Goal: Task Accomplishment & Management: Complete application form

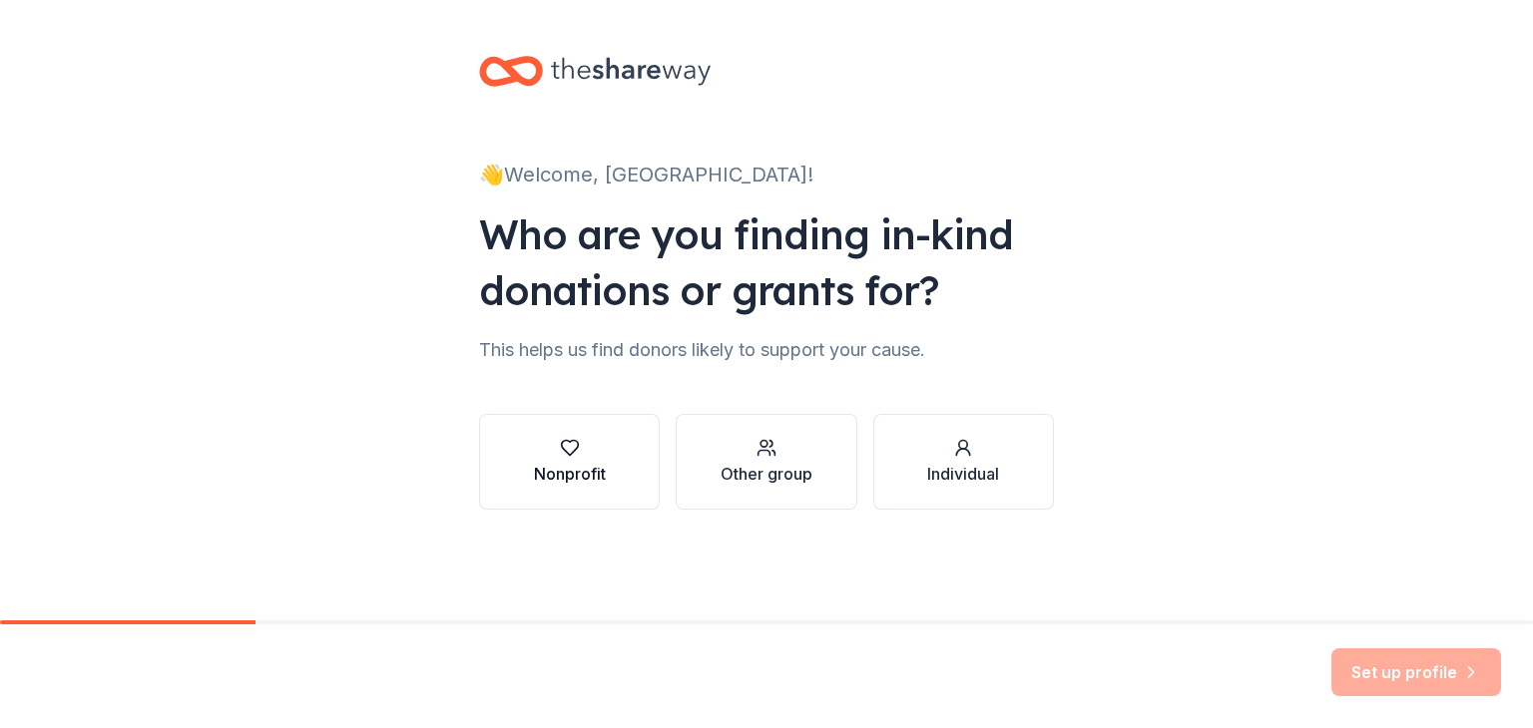
click at [552, 466] on div "Nonprofit" at bounding box center [570, 474] width 72 height 24
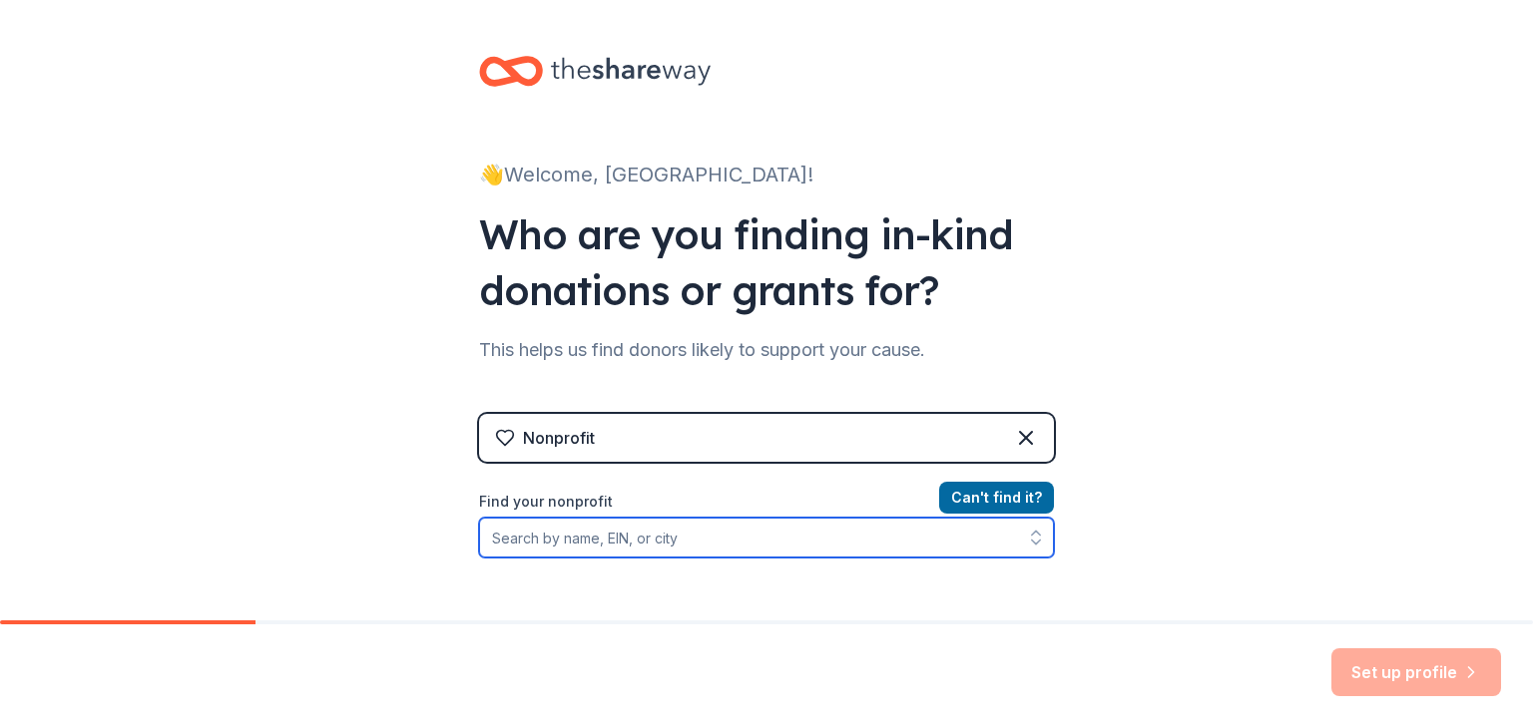
click at [586, 541] on input "Find your nonprofit" at bounding box center [766, 538] width 575 height 40
type input "reel action Inc"
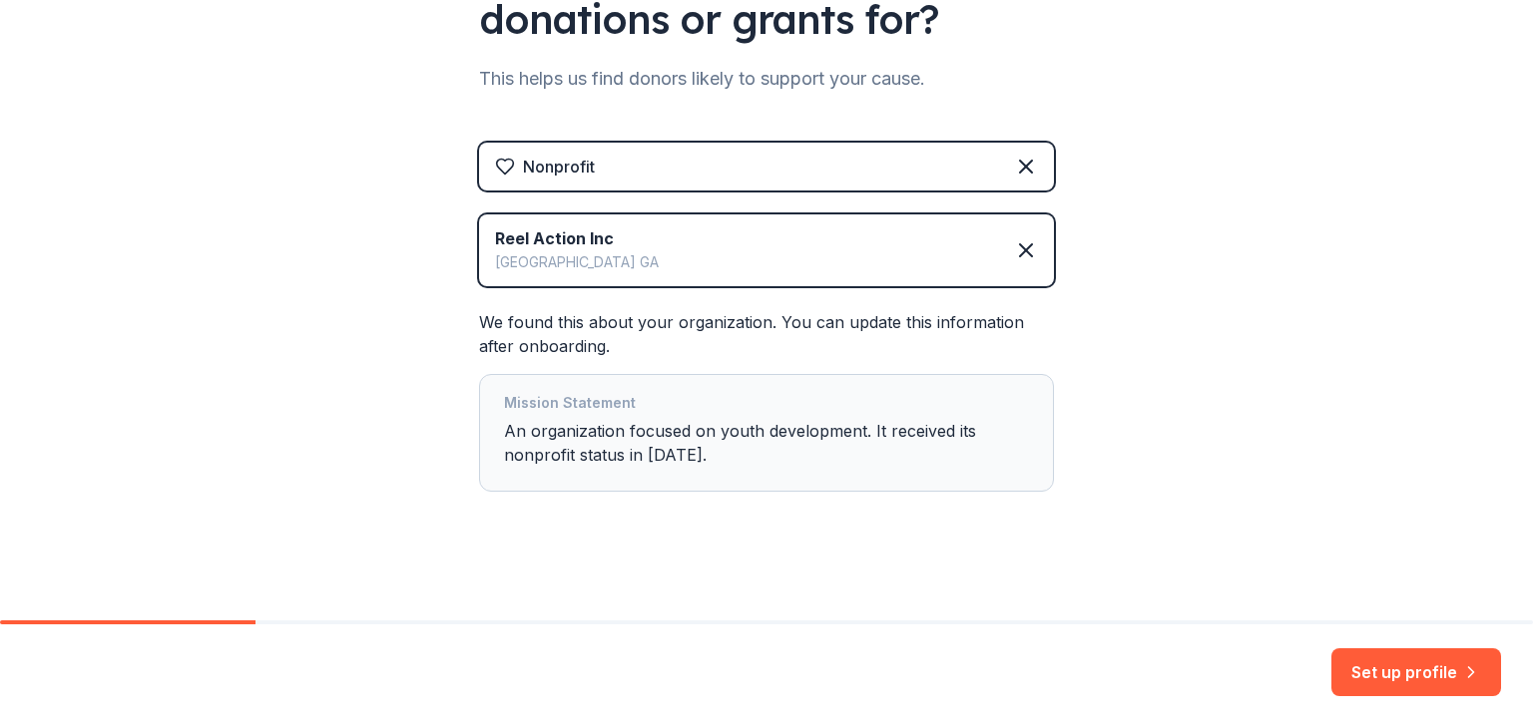
scroll to position [278, 0]
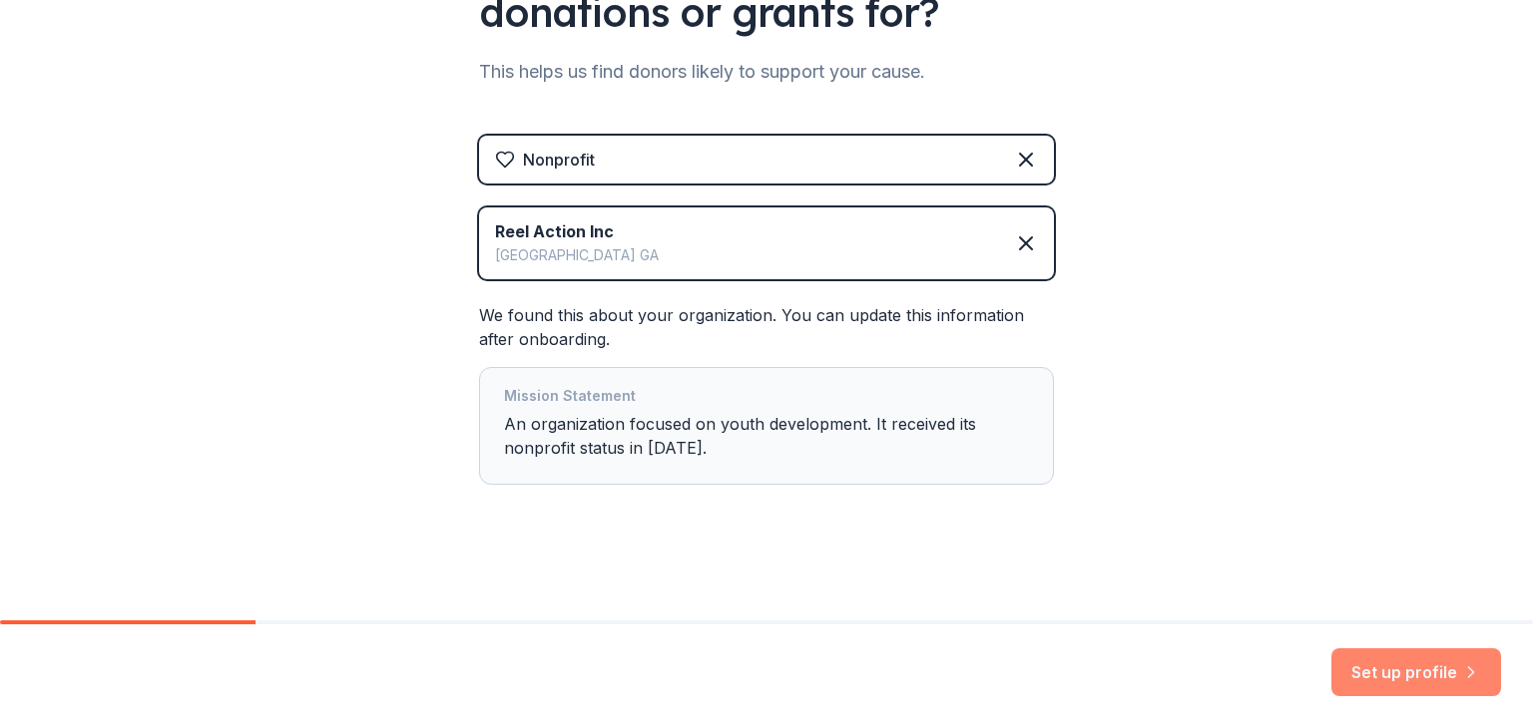
click at [1381, 683] on button "Set up profile" at bounding box center [1416, 673] width 170 height 48
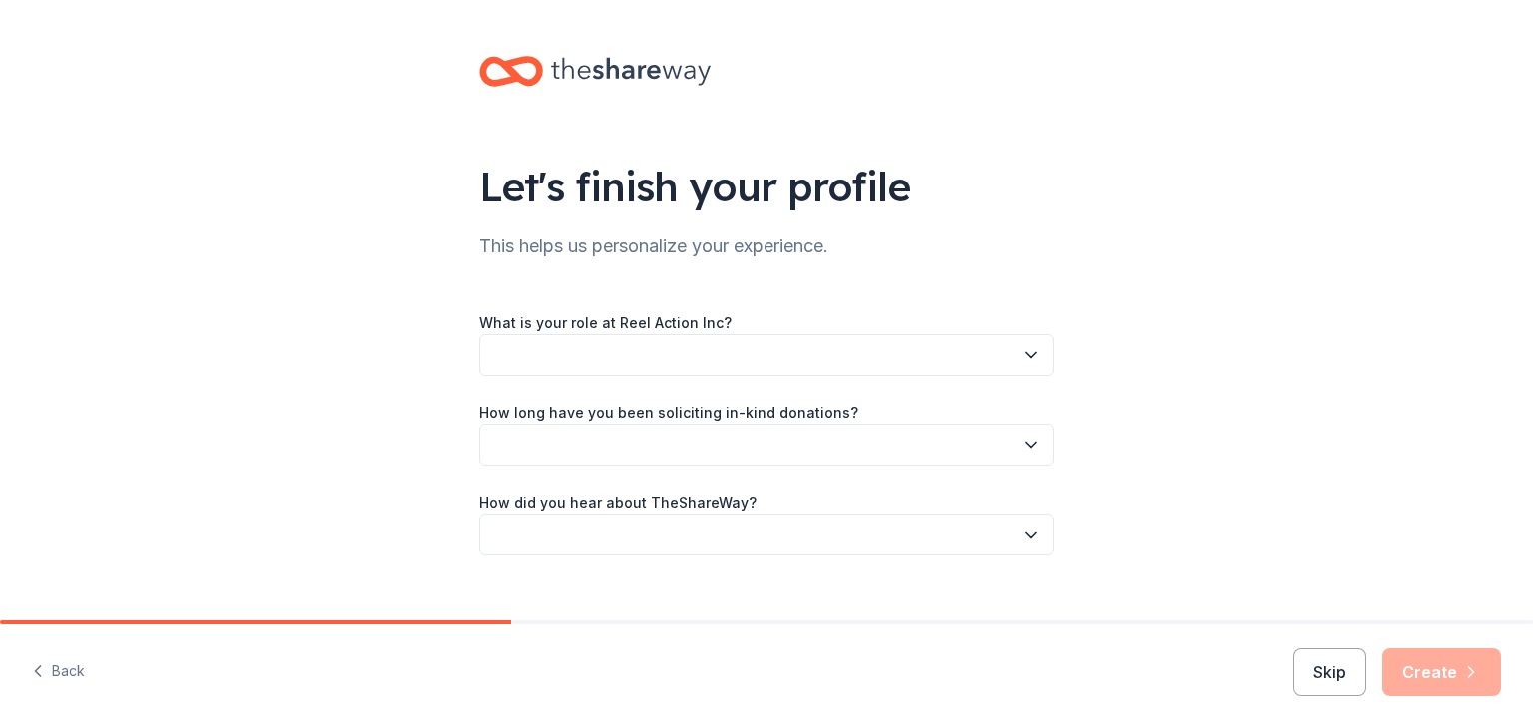
click at [1025, 364] on icon "button" at bounding box center [1031, 355] width 20 height 20
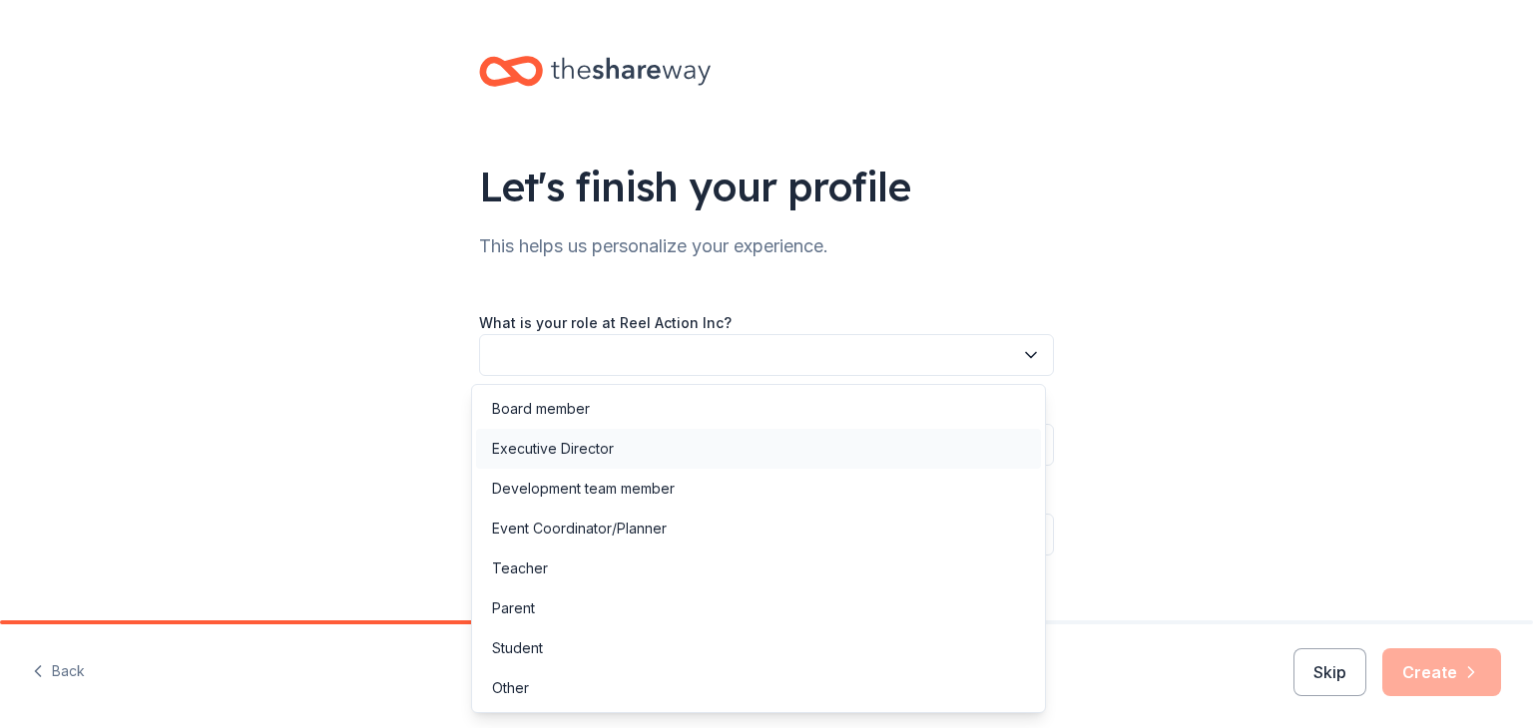
click at [538, 456] on div "Executive Director" at bounding box center [553, 449] width 122 height 24
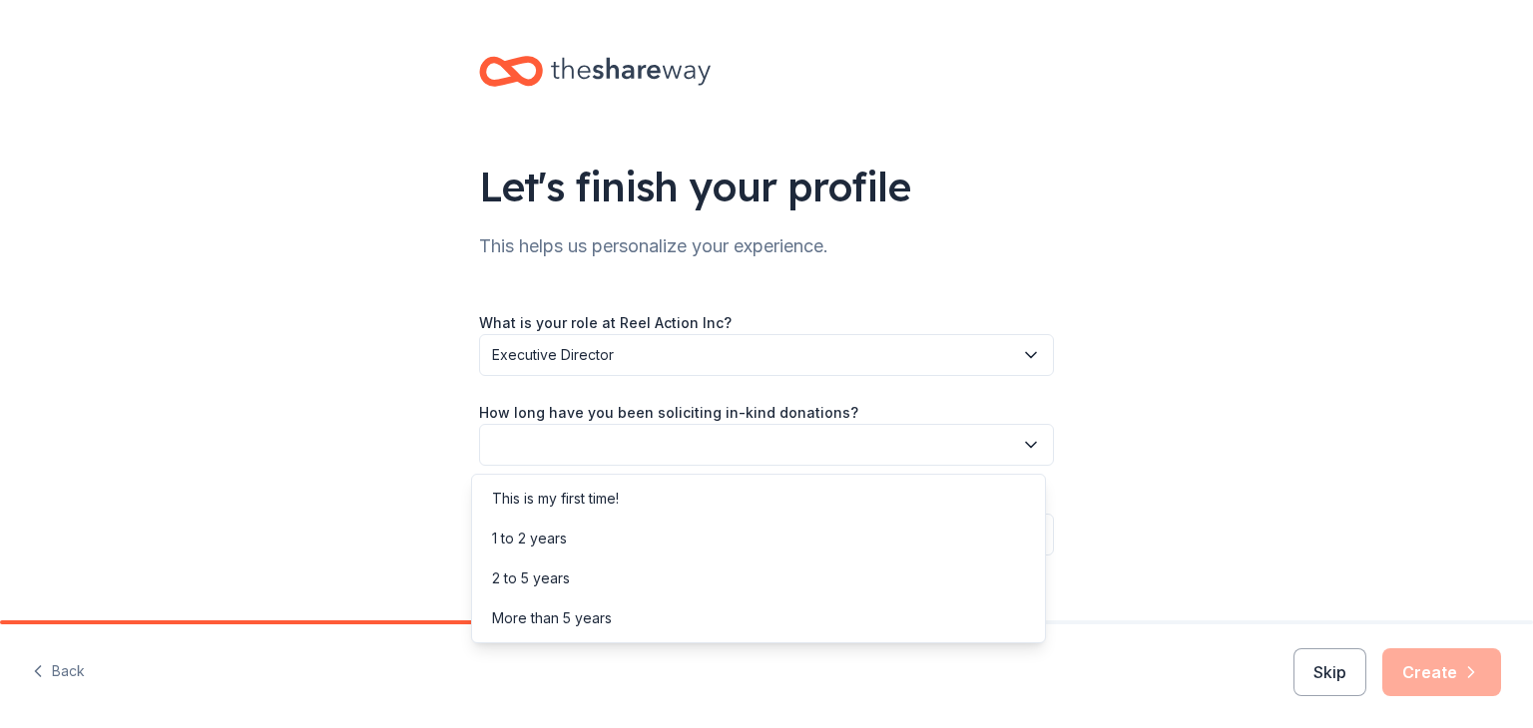
click at [548, 457] on button "button" at bounding box center [766, 445] width 575 height 42
click at [536, 508] on div "This is my first time!" at bounding box center [555, 499] width 127 height 24
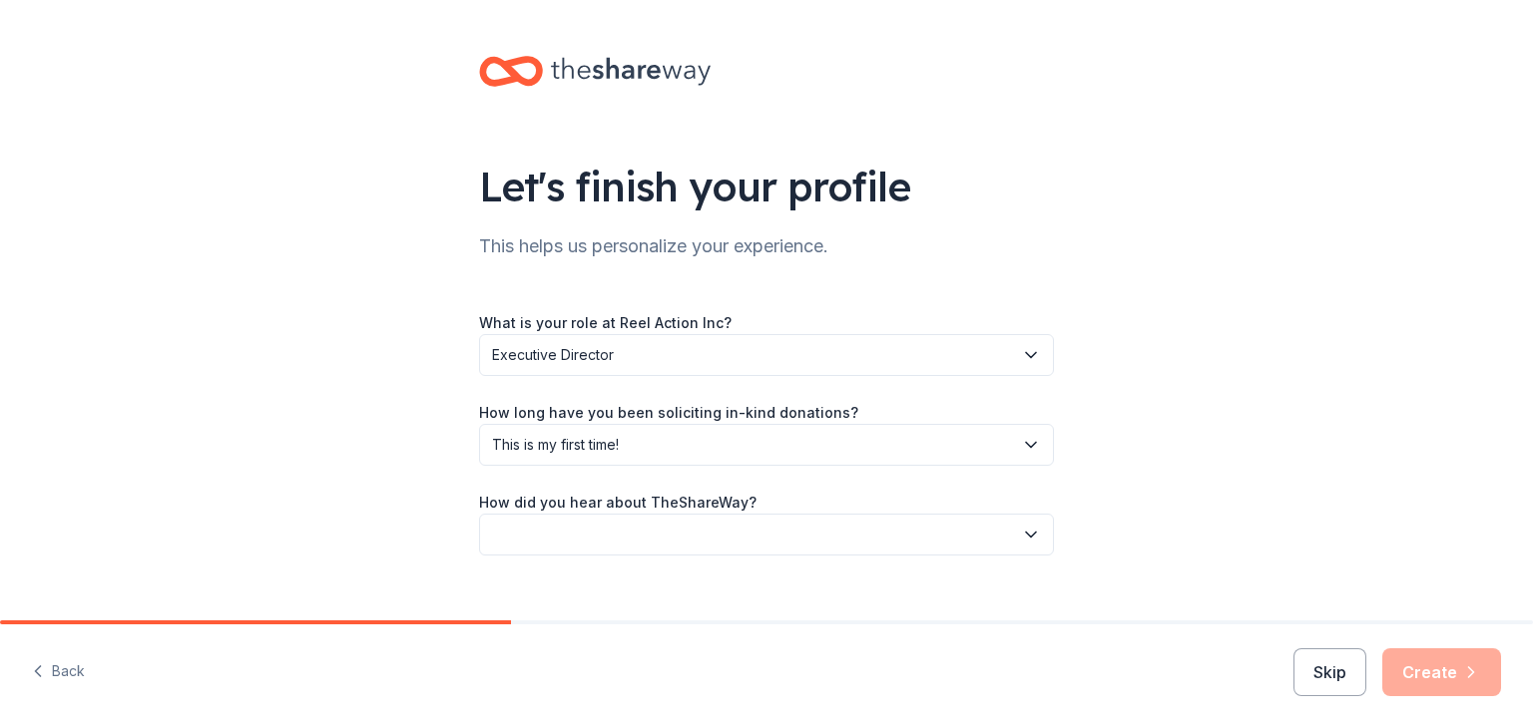
click at [547, 542] on button "button" at bounding box center [766, 535] width 575 height 42
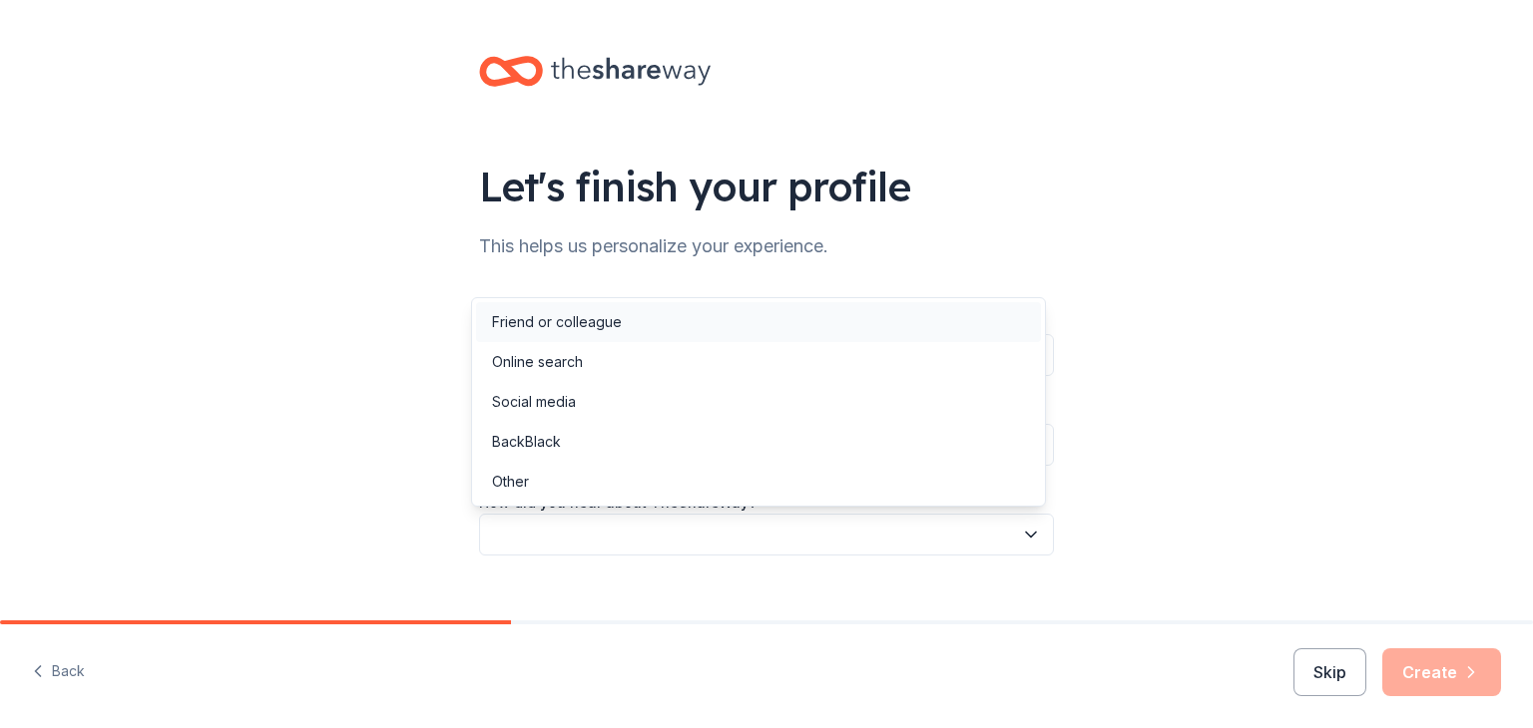
click at [515, 328] on div "Friend or colleague" at bounding box center [557, 322] width 130 height 24
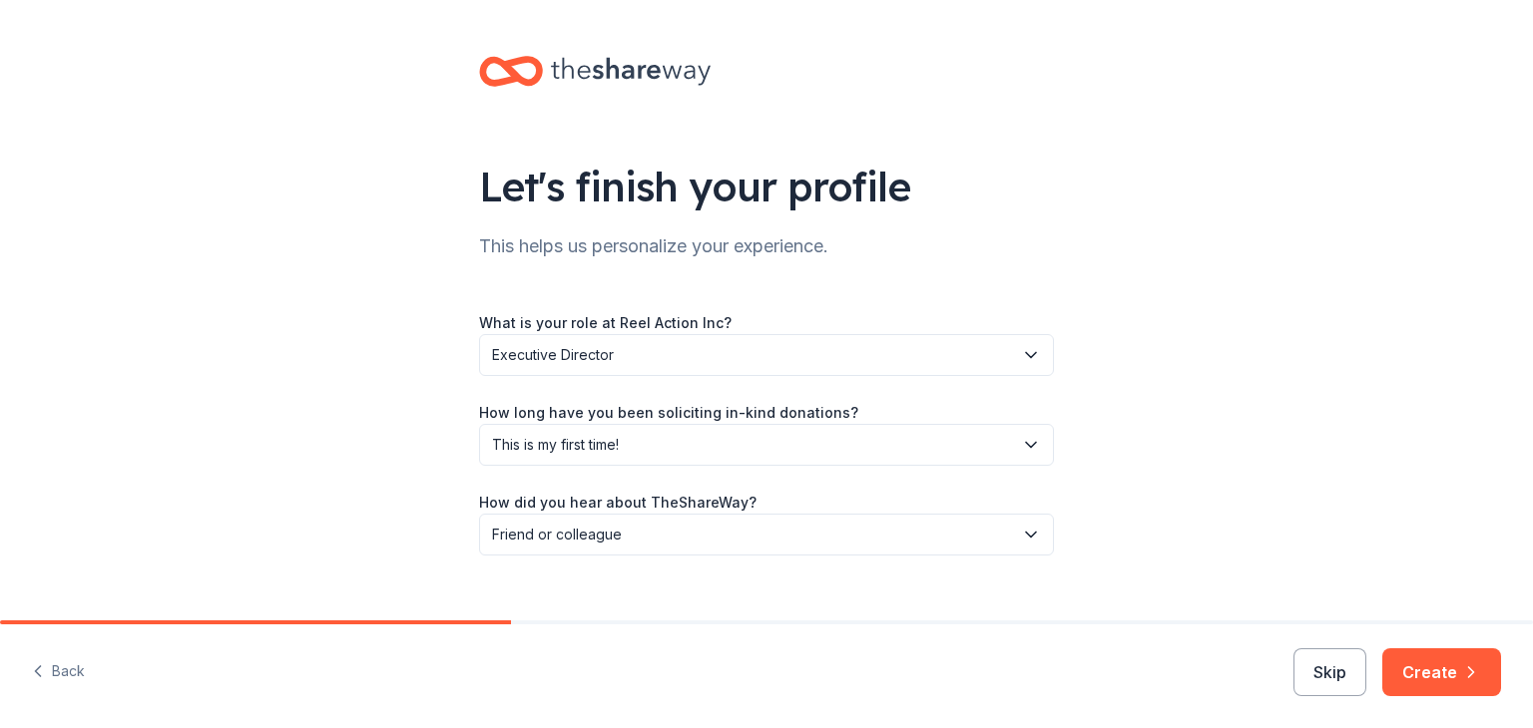
scroll to position [31, 0]
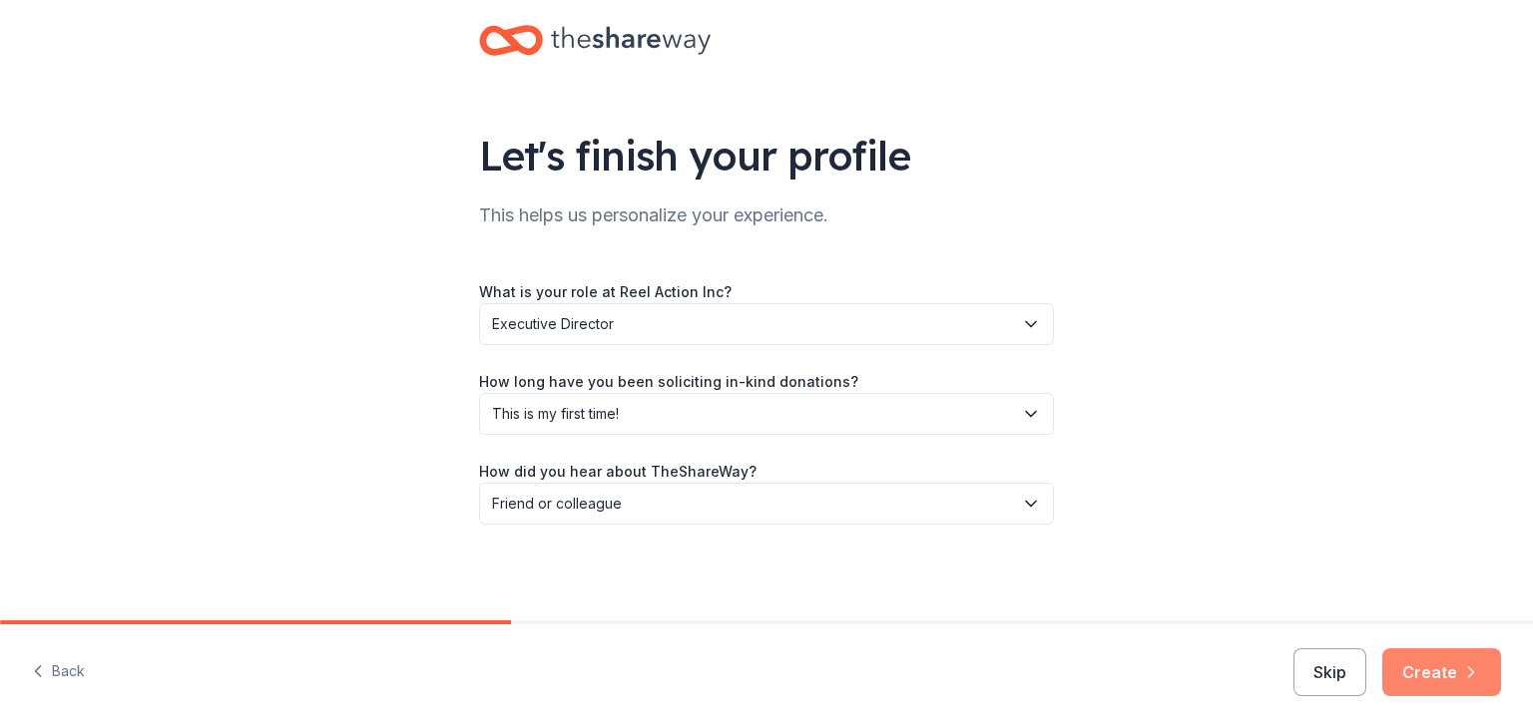
click at [1424, 693] on button "Create" at bounding box center [1441, 673] width 119 height 48
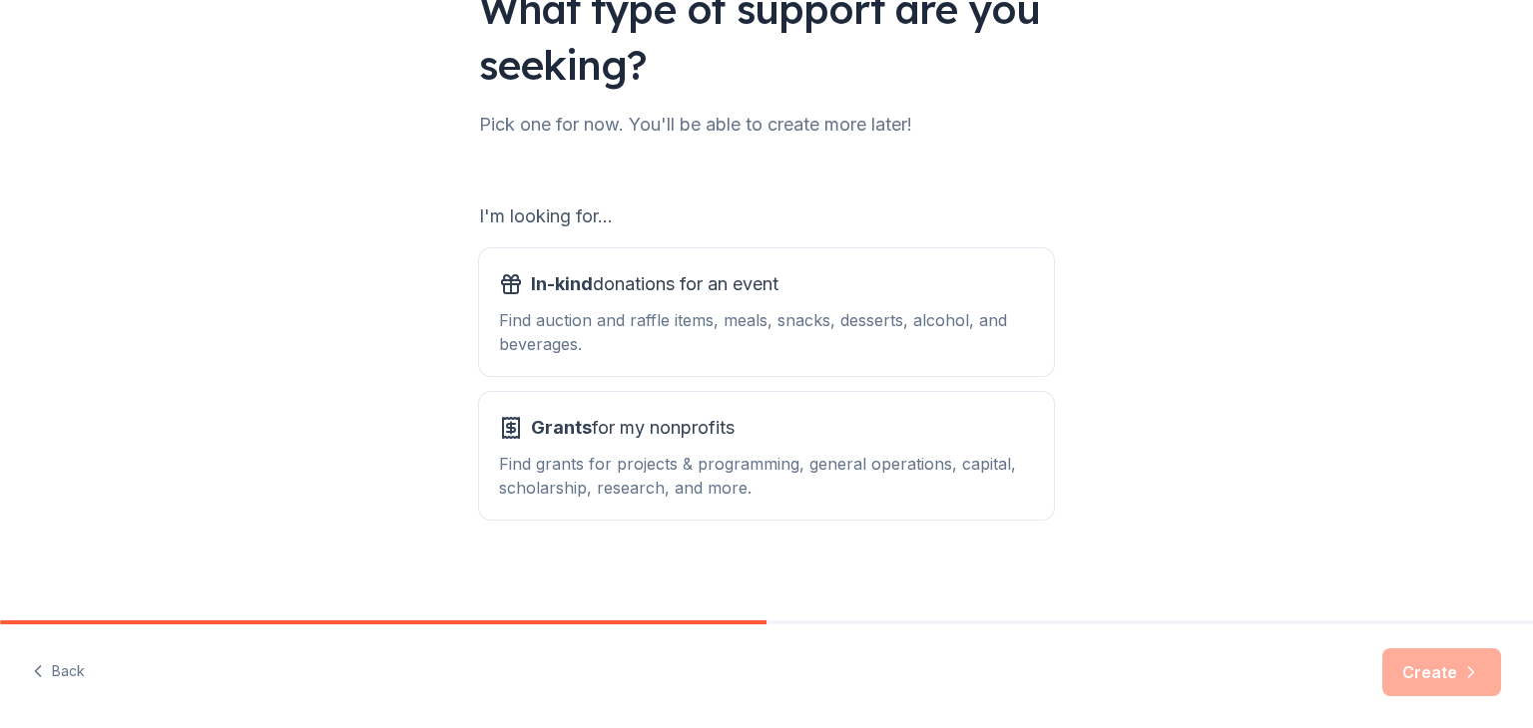
scroll to position [185, 0]
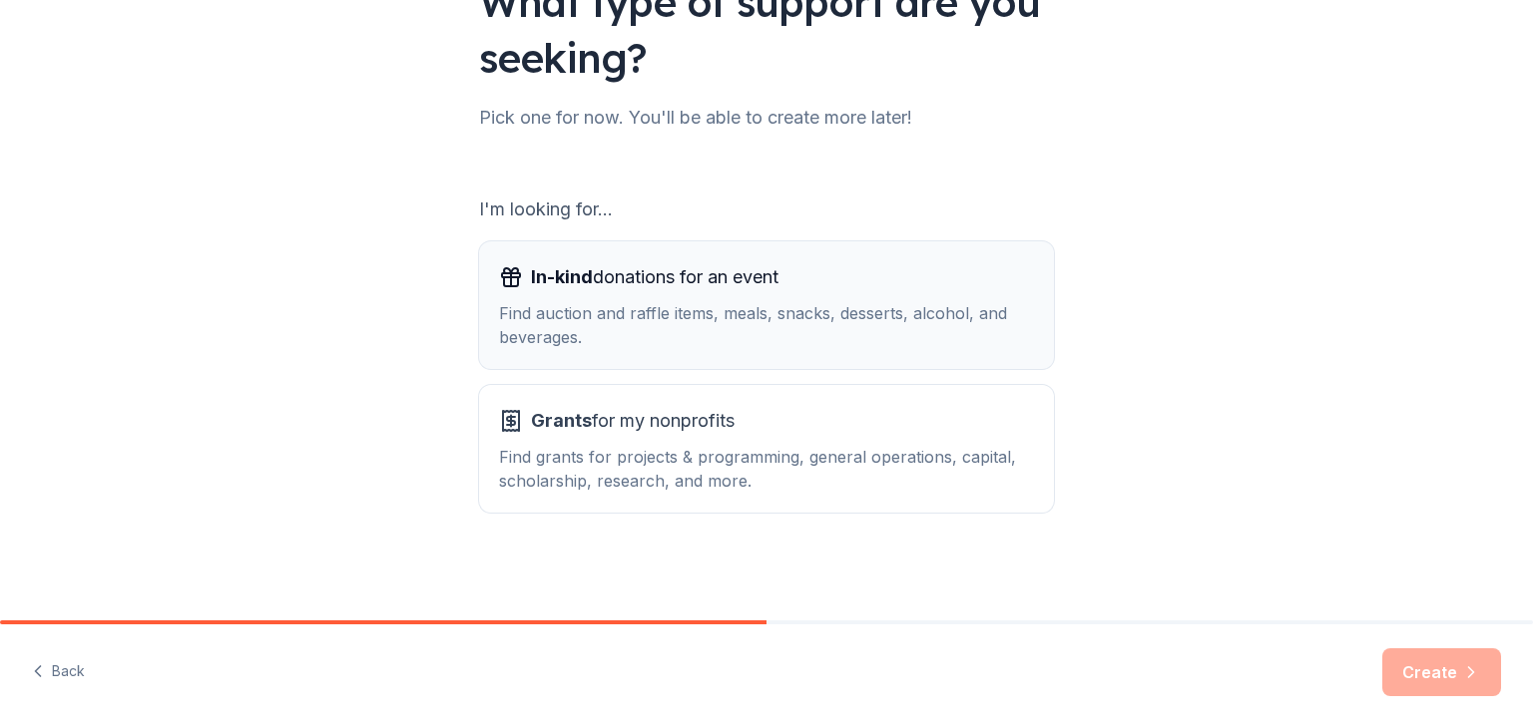
click at [610, 317] on div "Find auction and raffle items, meals, snacks, desserts, alcohol, and beverages." at bounding box center [766, 325] width 535 height 48
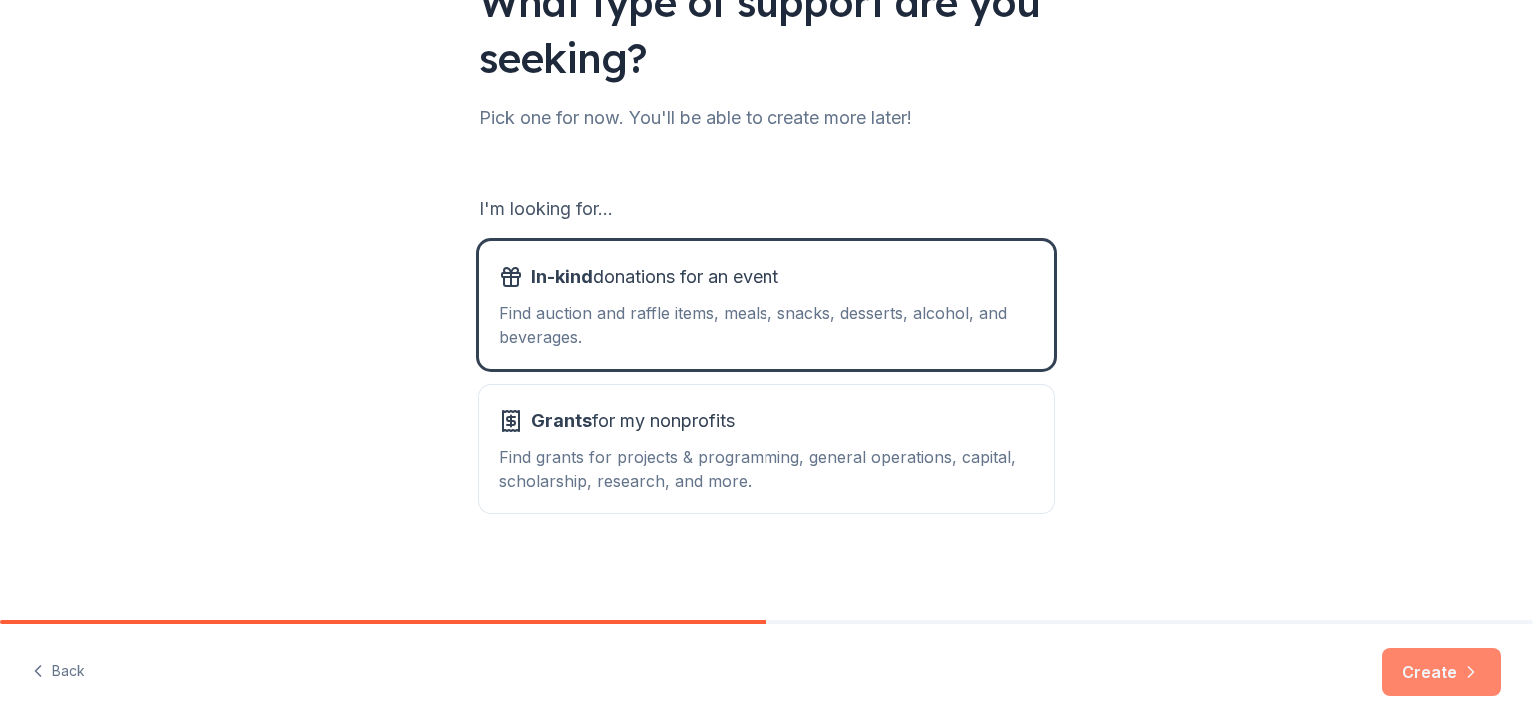
click at [1409, 669] on button "Create" at bounding box center [1441, 673] width 119 height 48
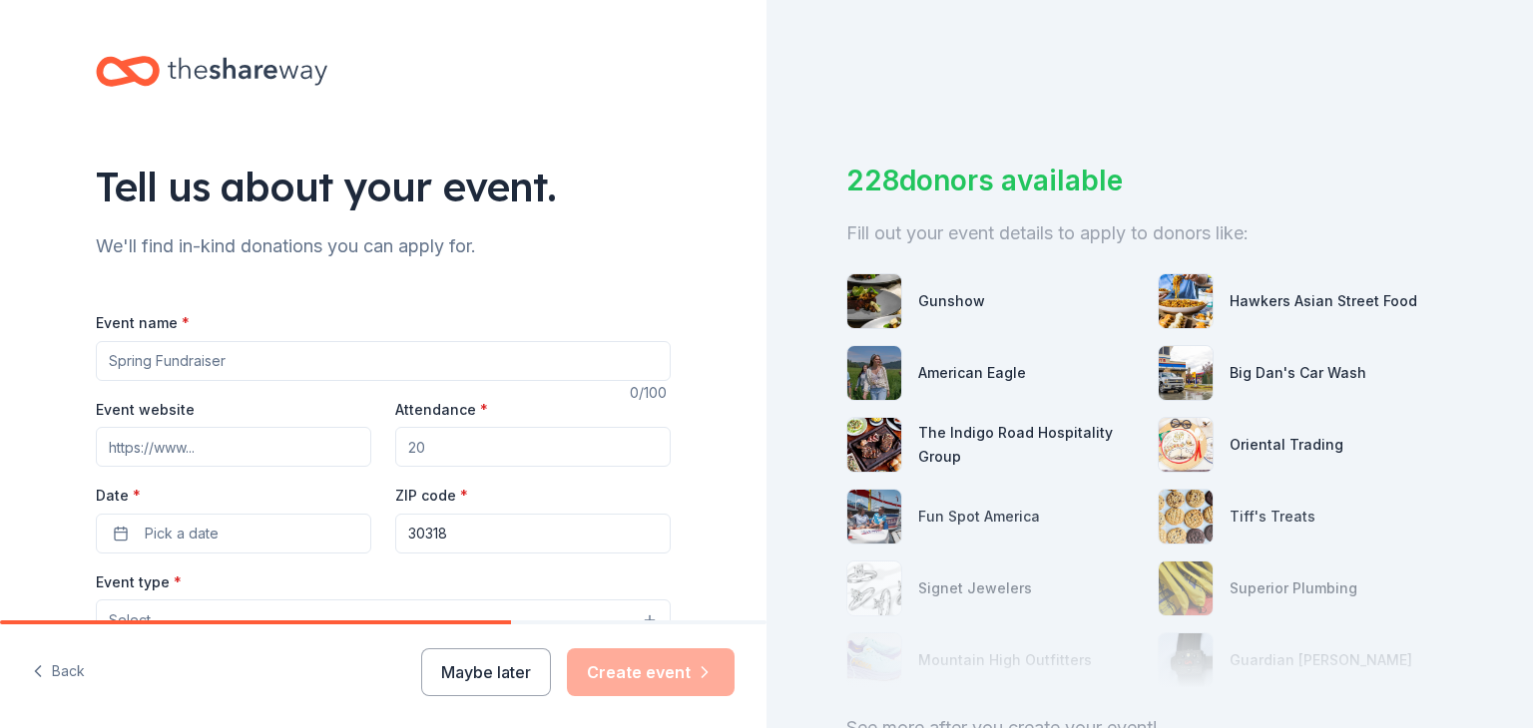
click at [116, 353] on input "Event name *" at bounding box center [383, 361] width 575 height 40
type input "Dining Playhouse"
type input "125"
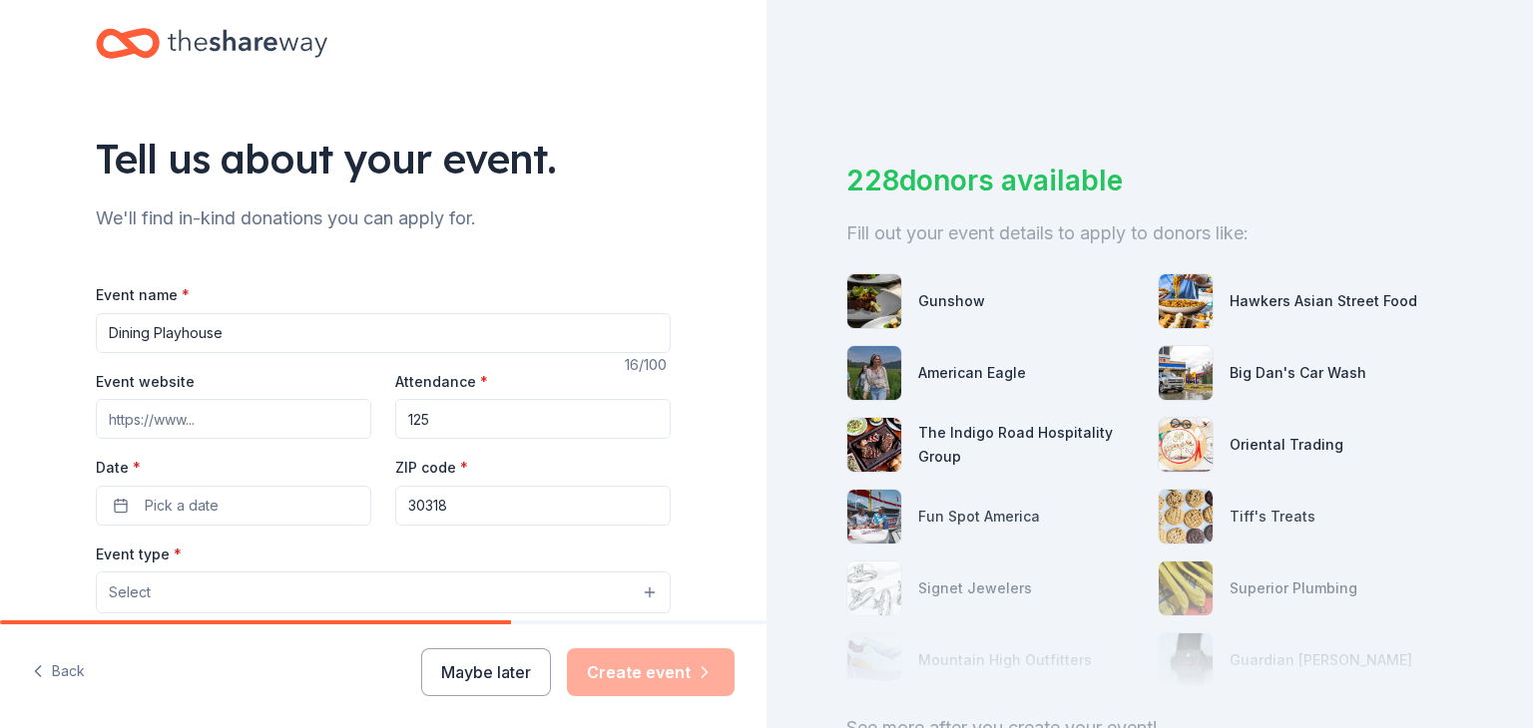
scroll to position [40, 0]
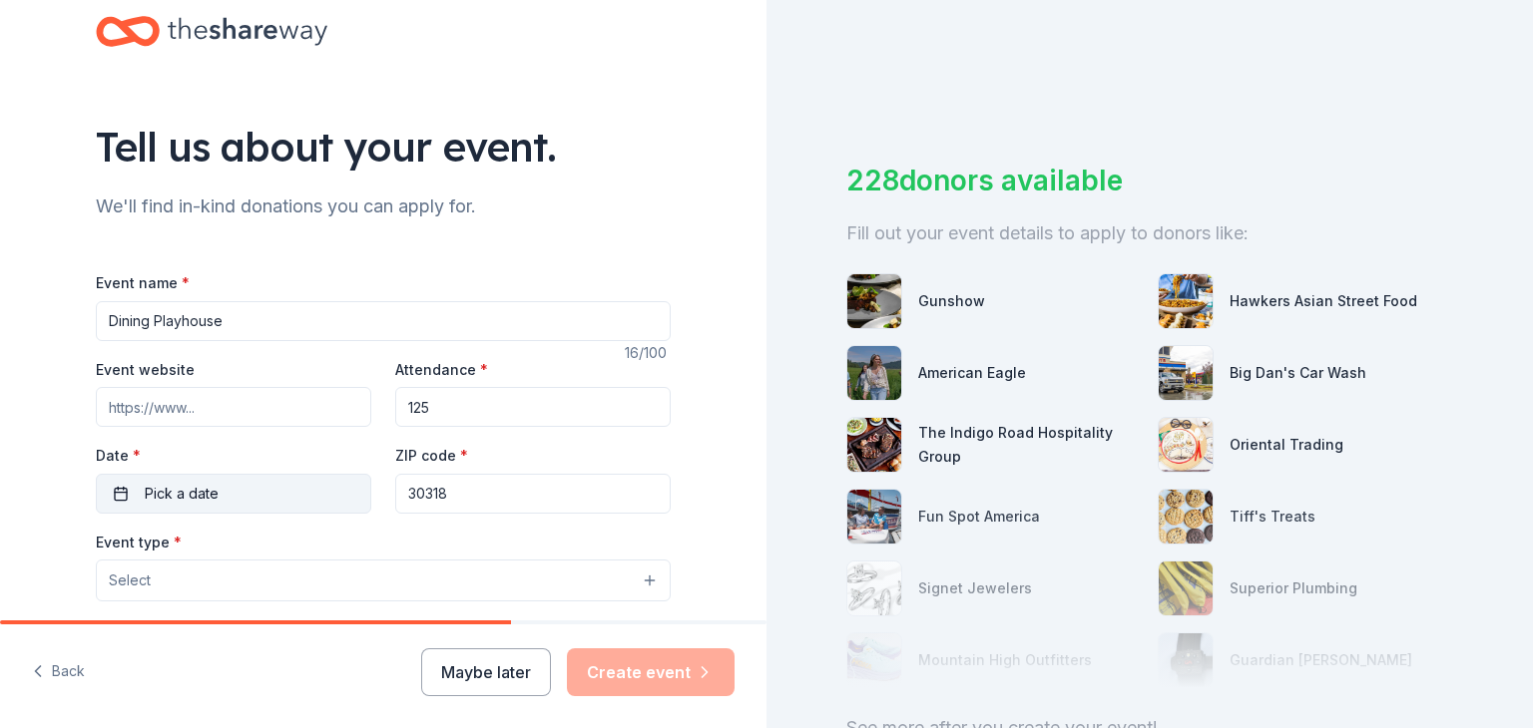
click at [165, 487] on span "Pick a date" at bounding box center [182, 494] width 74 height 24
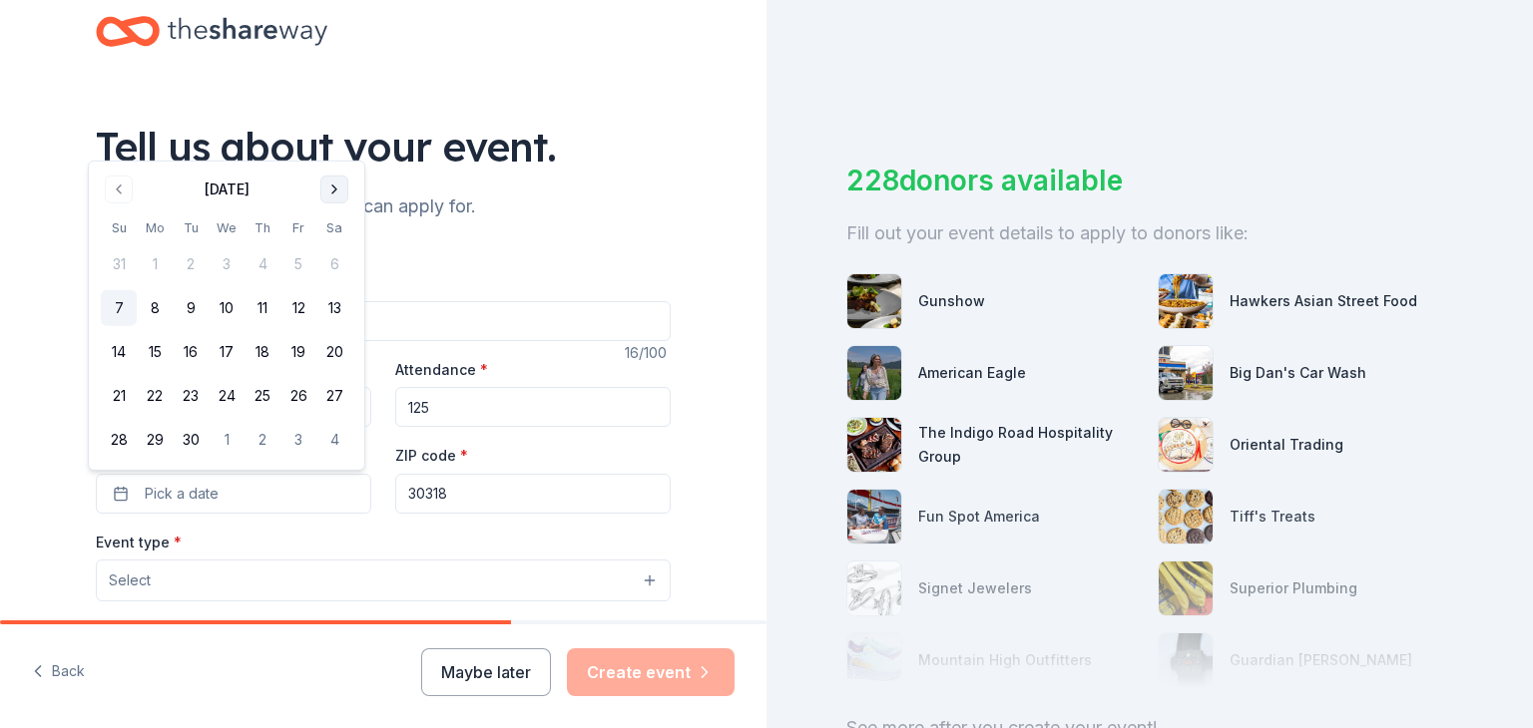
click at [332, 187] on button "Go to next month" at bounding box center [334, 190] width 28 height 28
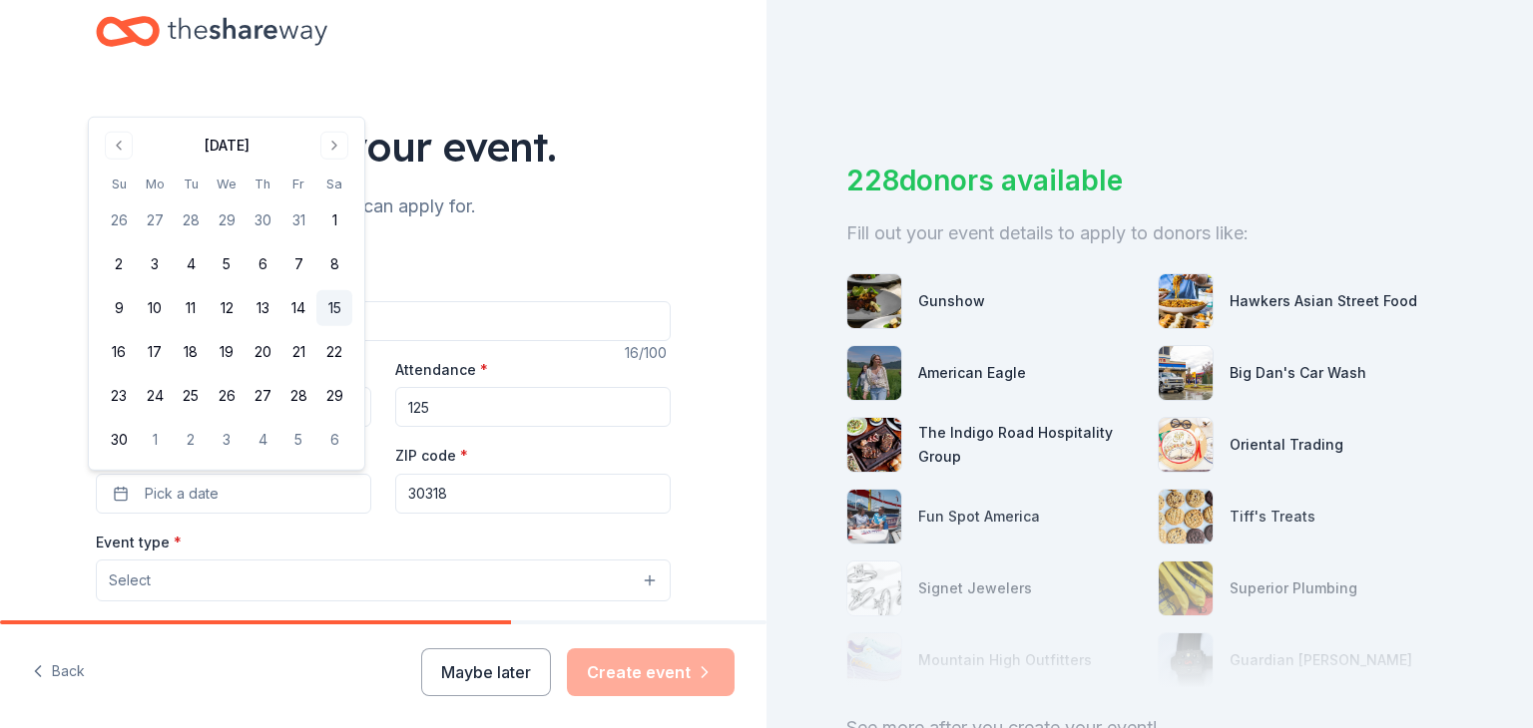
click at [334, 305] on button "15" at bounding box center [334, 308] width 36 height 36
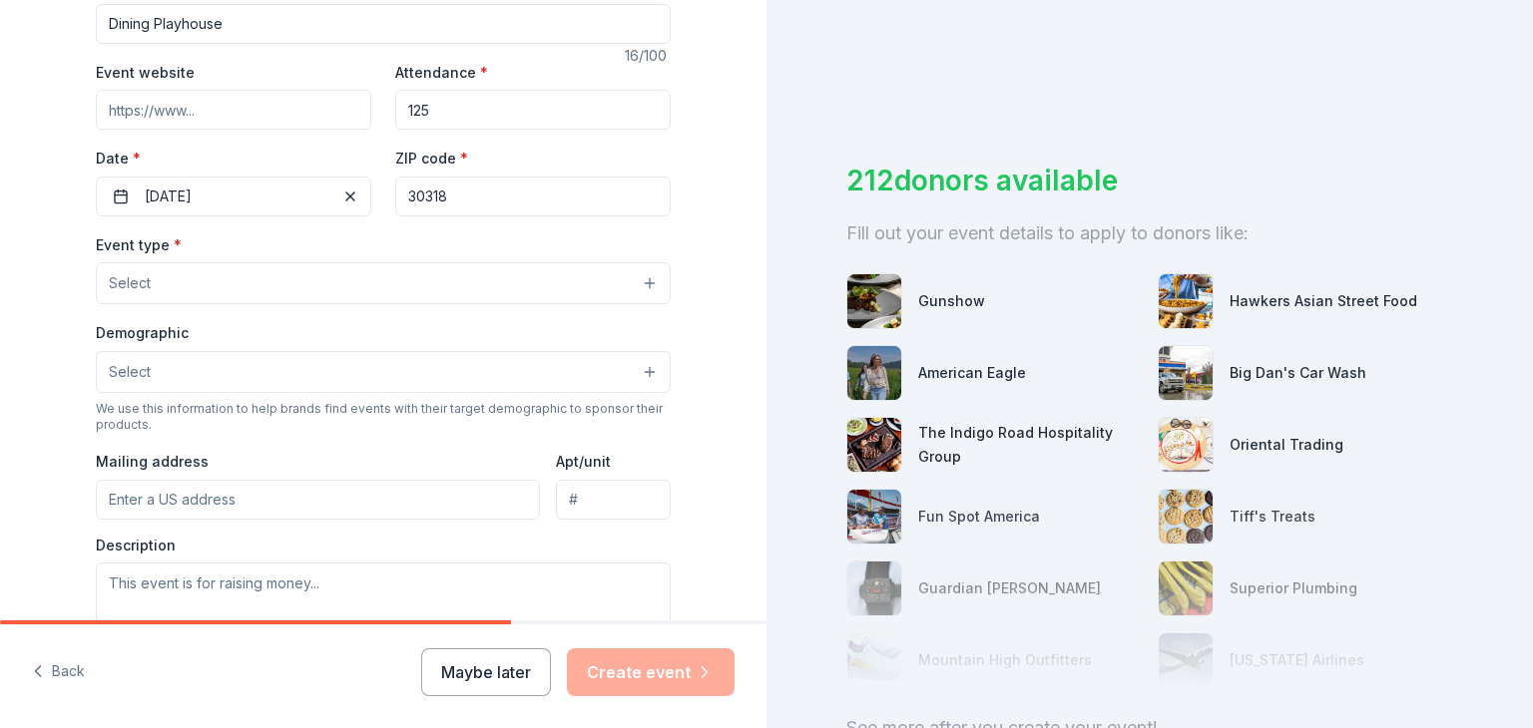
scroll to position [346, 0]
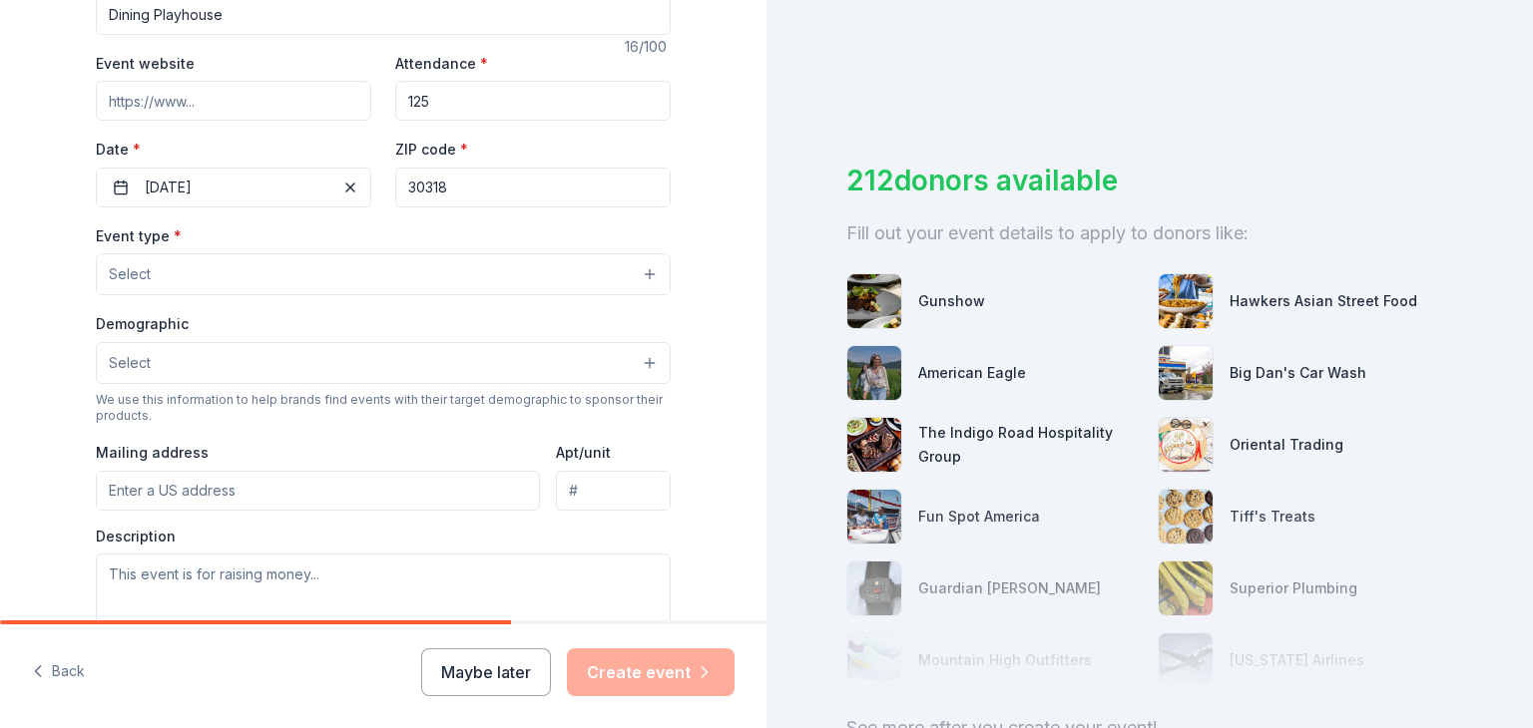
click at [645, 276] on button "Select" at bounding box center [383, 274] width 575 height 42
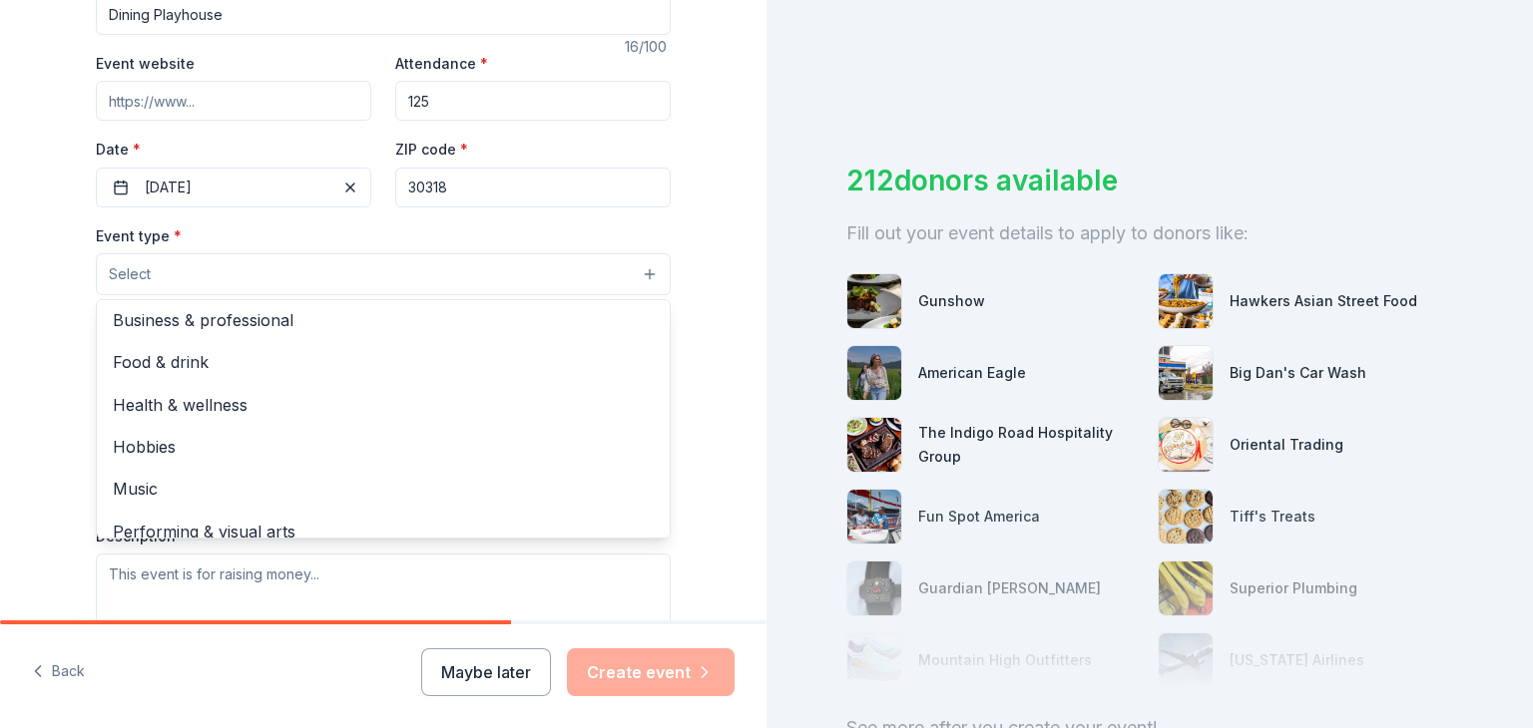
scroll to position [66, 0]
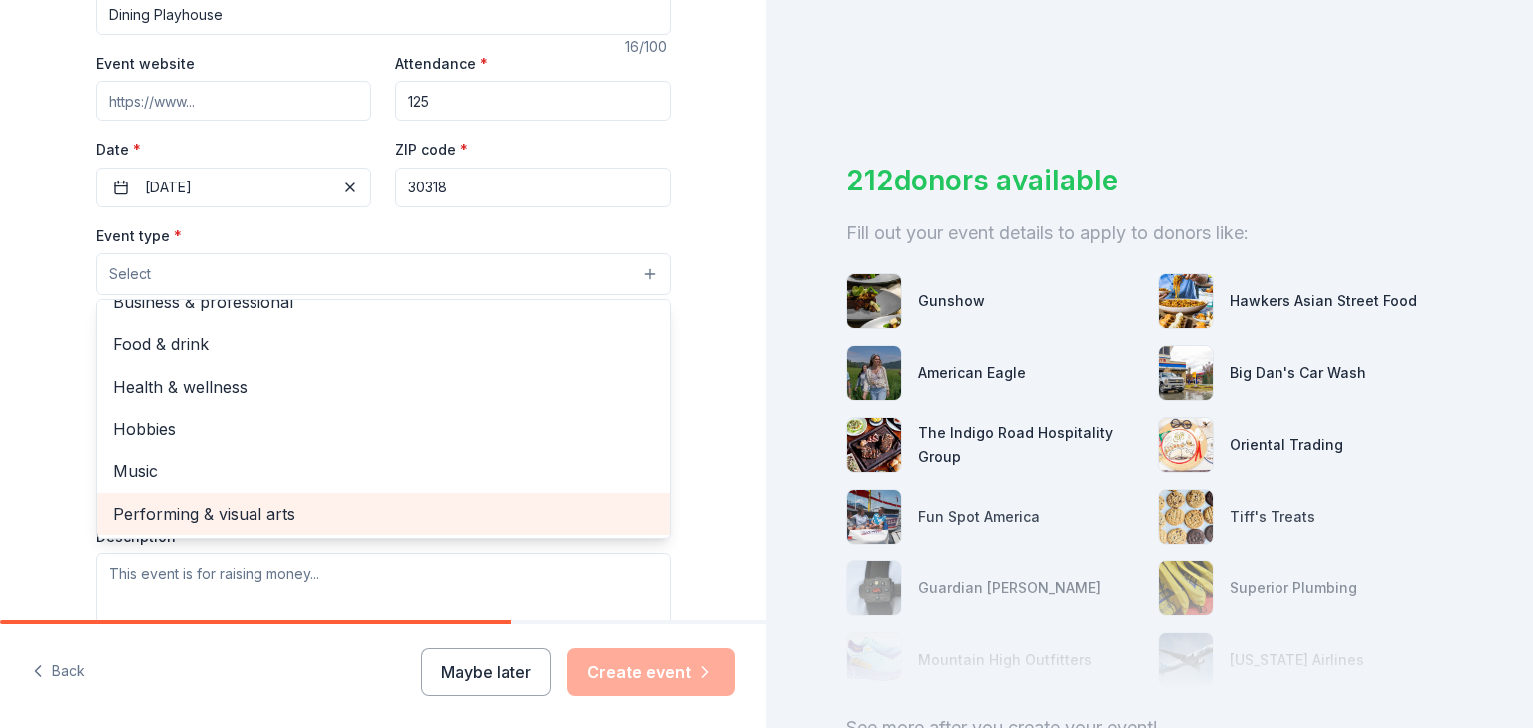
click at [115, 527] on div "Performing & visual arts" at bounding box center [383, 514] width 573 height 42
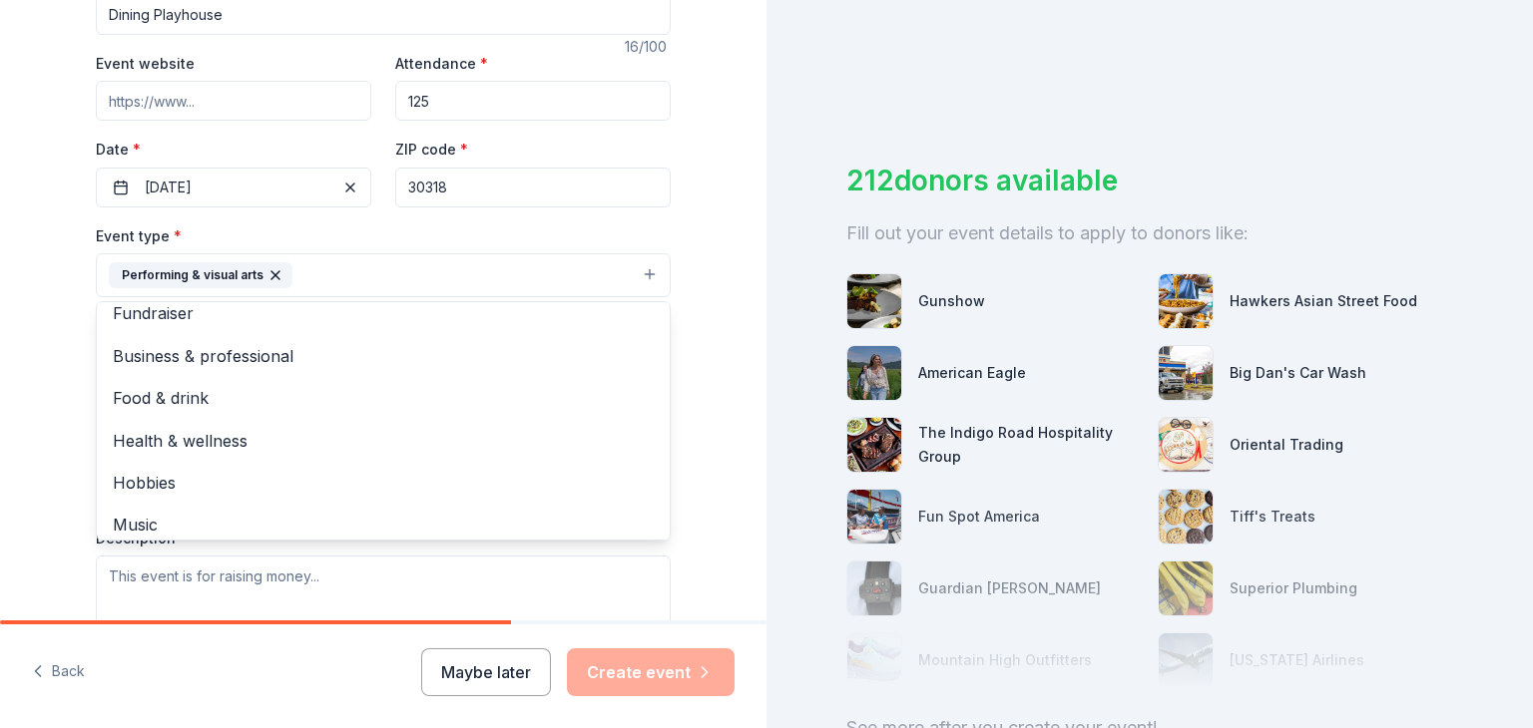
scroll to position [0, 0]
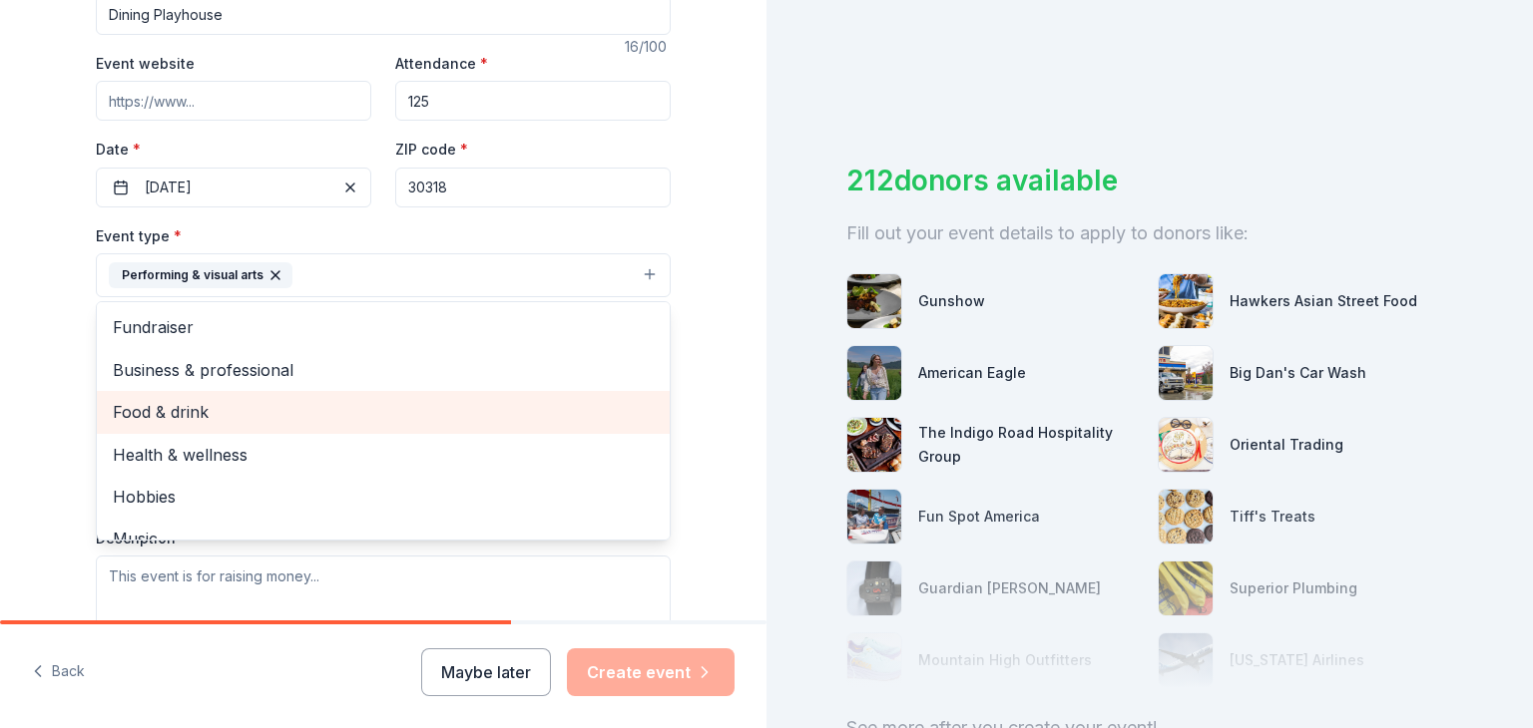
click at [169, 410] on span "Food & drink" at bounding box center [383, 412] width 541 height 26
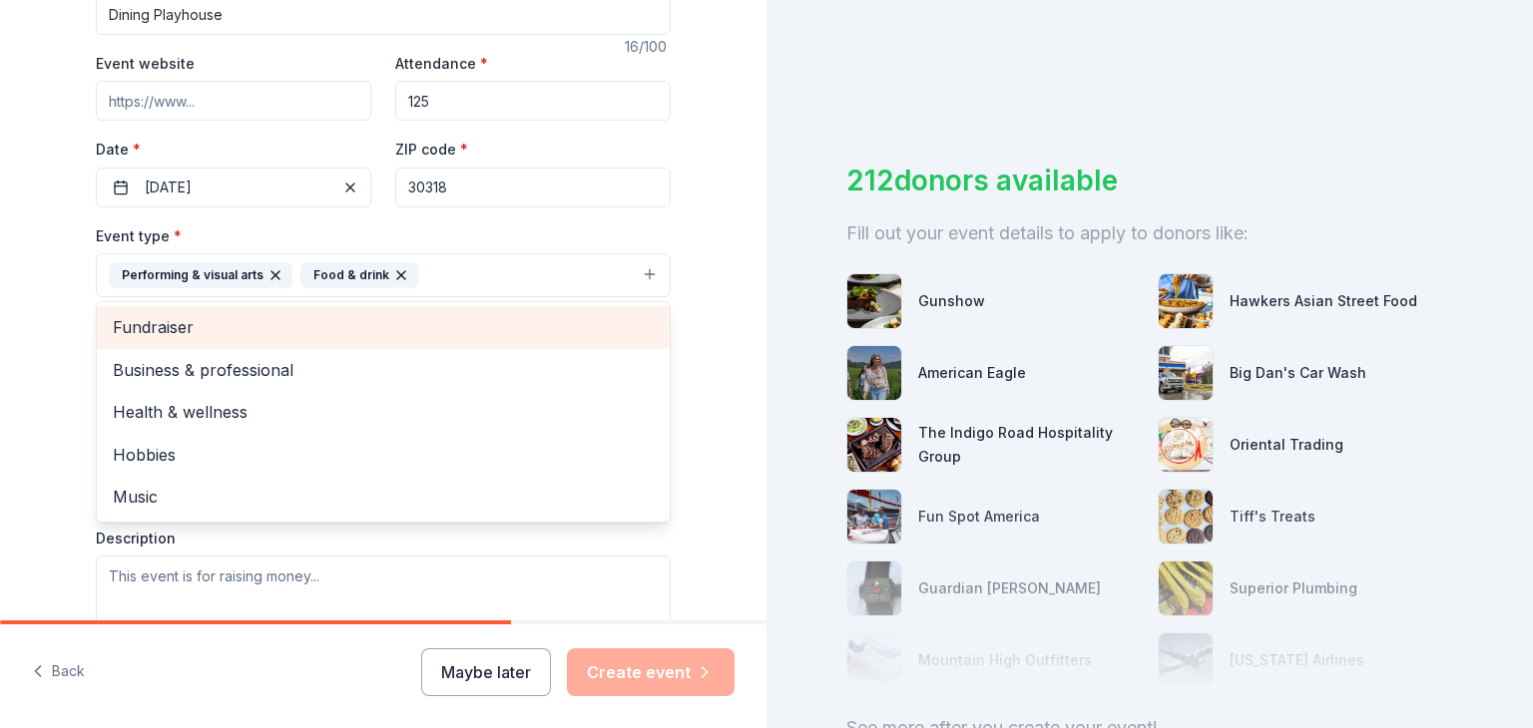
click at [172, 331] on span "Fundraiser" at bounding box center [383, 327] width 541 height 26
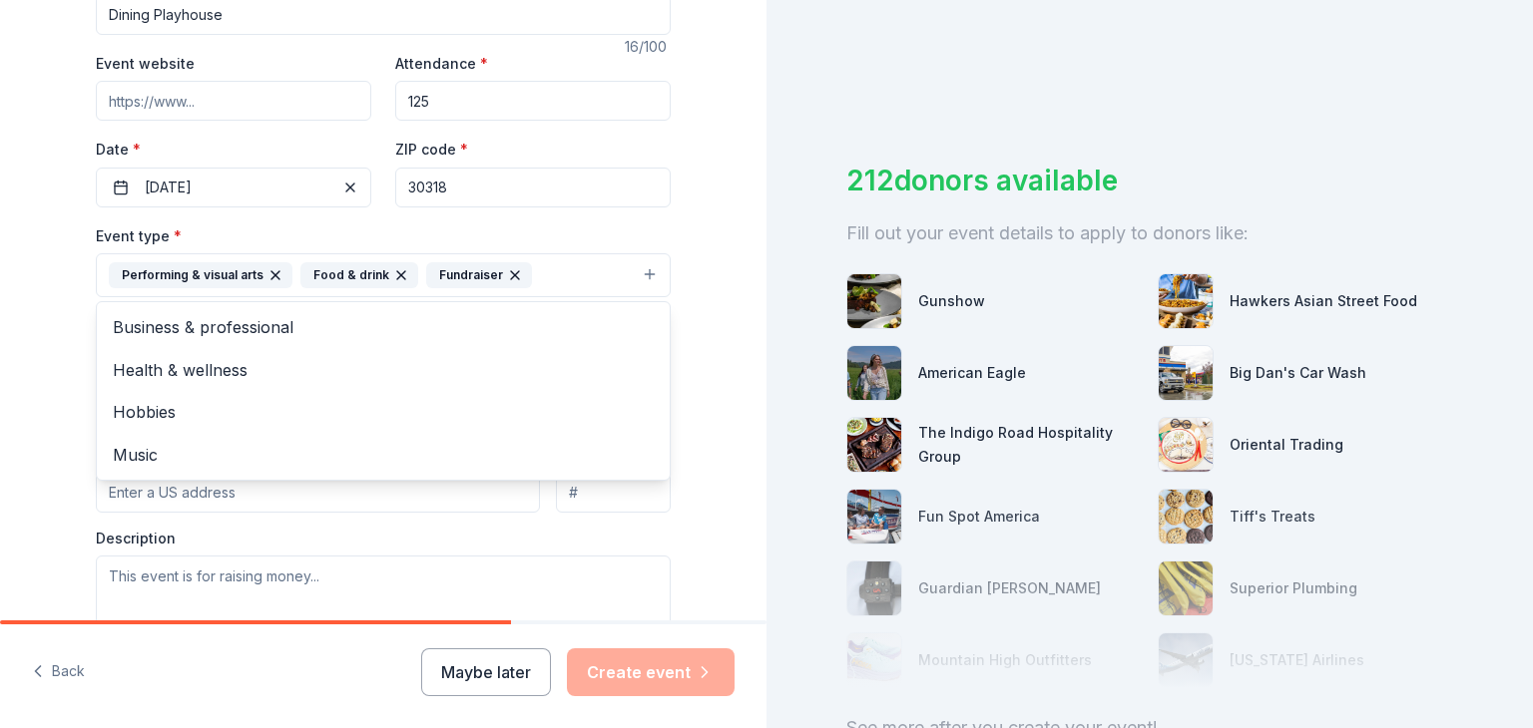
click at [720, 484] on div "Tell us about your event. We'll find in-kind donations you can apply for. Event…" at bounding box center [383, 319] width 766 height 1330
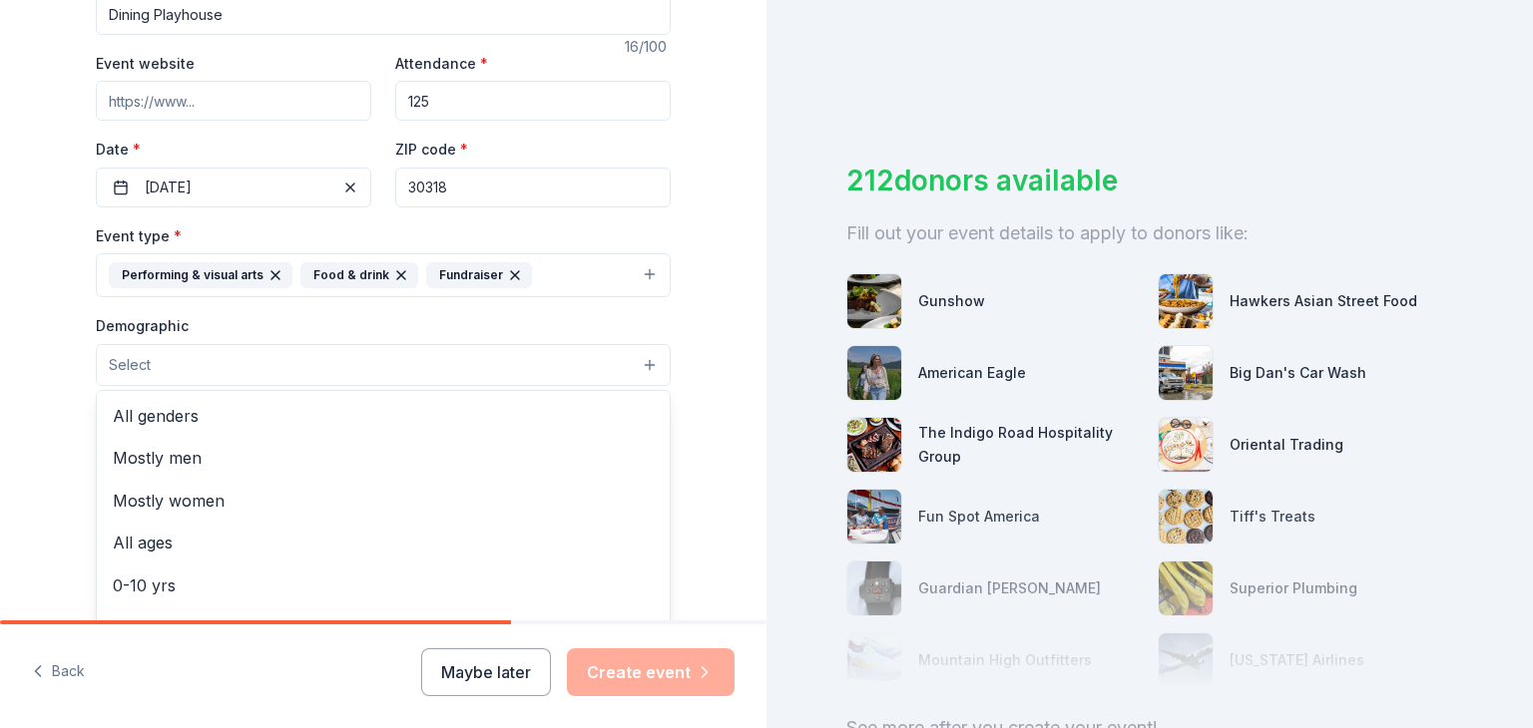
click at [642, 361] on button "Select" at bounding box center [383, 365] width 575 height 42
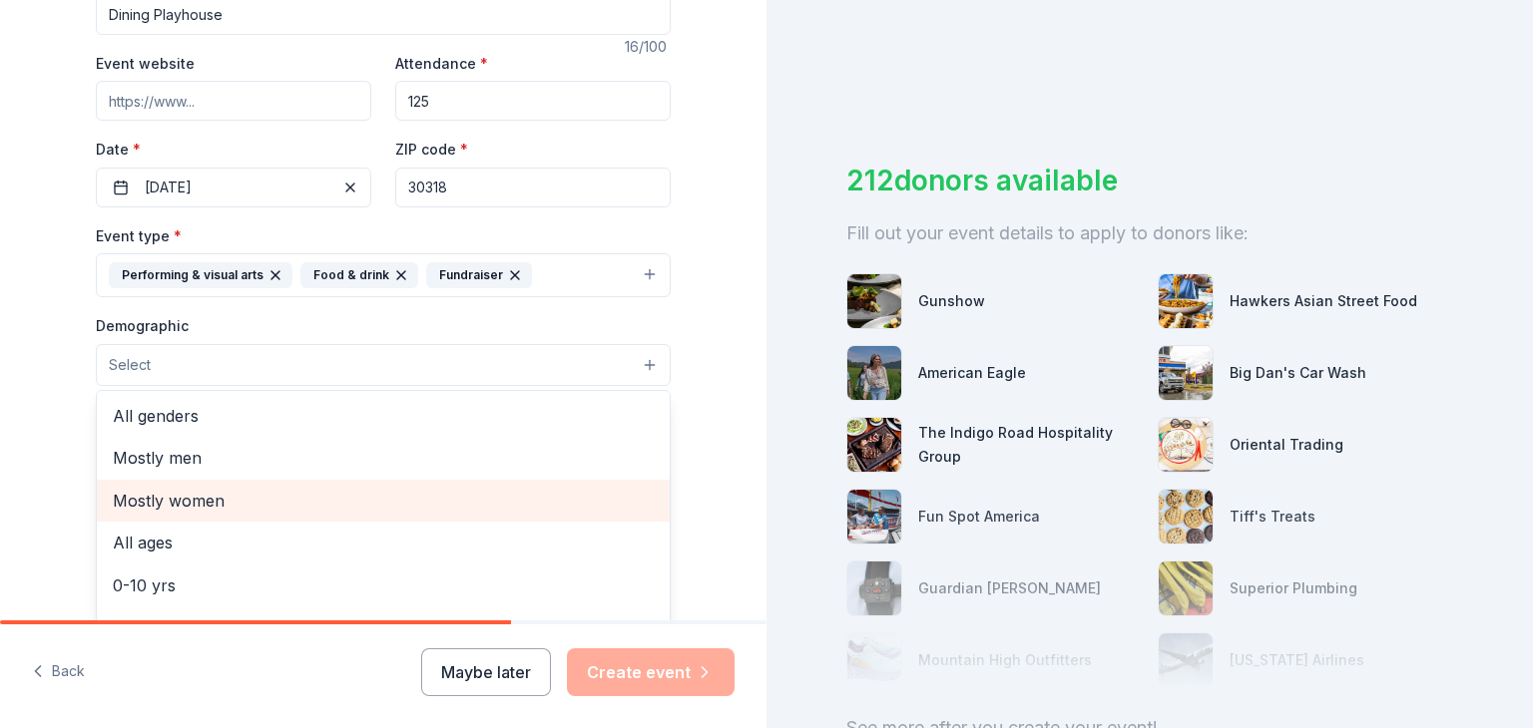
click at [208, 499] on span "Mostly women" at bounding box center [383, 501] width 541 height 26
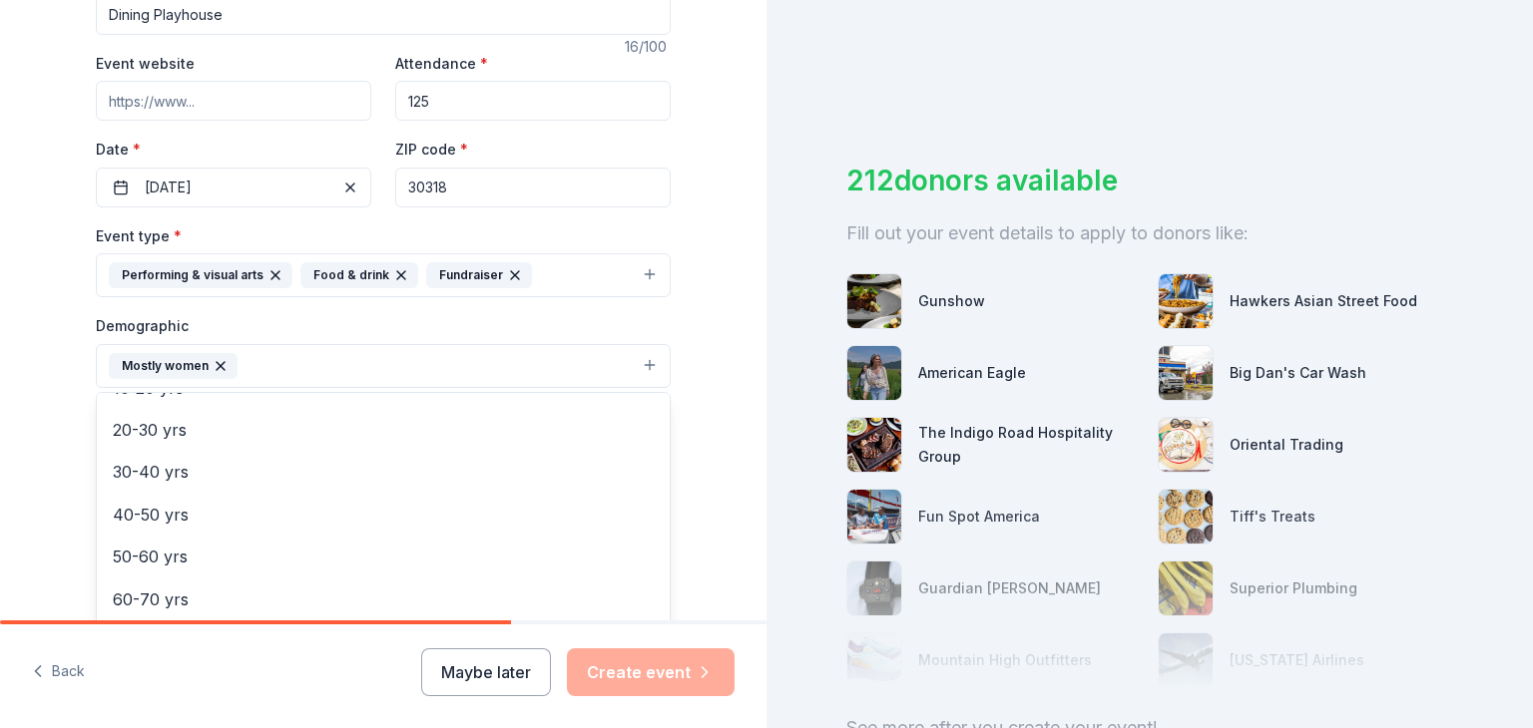
scroll to position [216, 0]
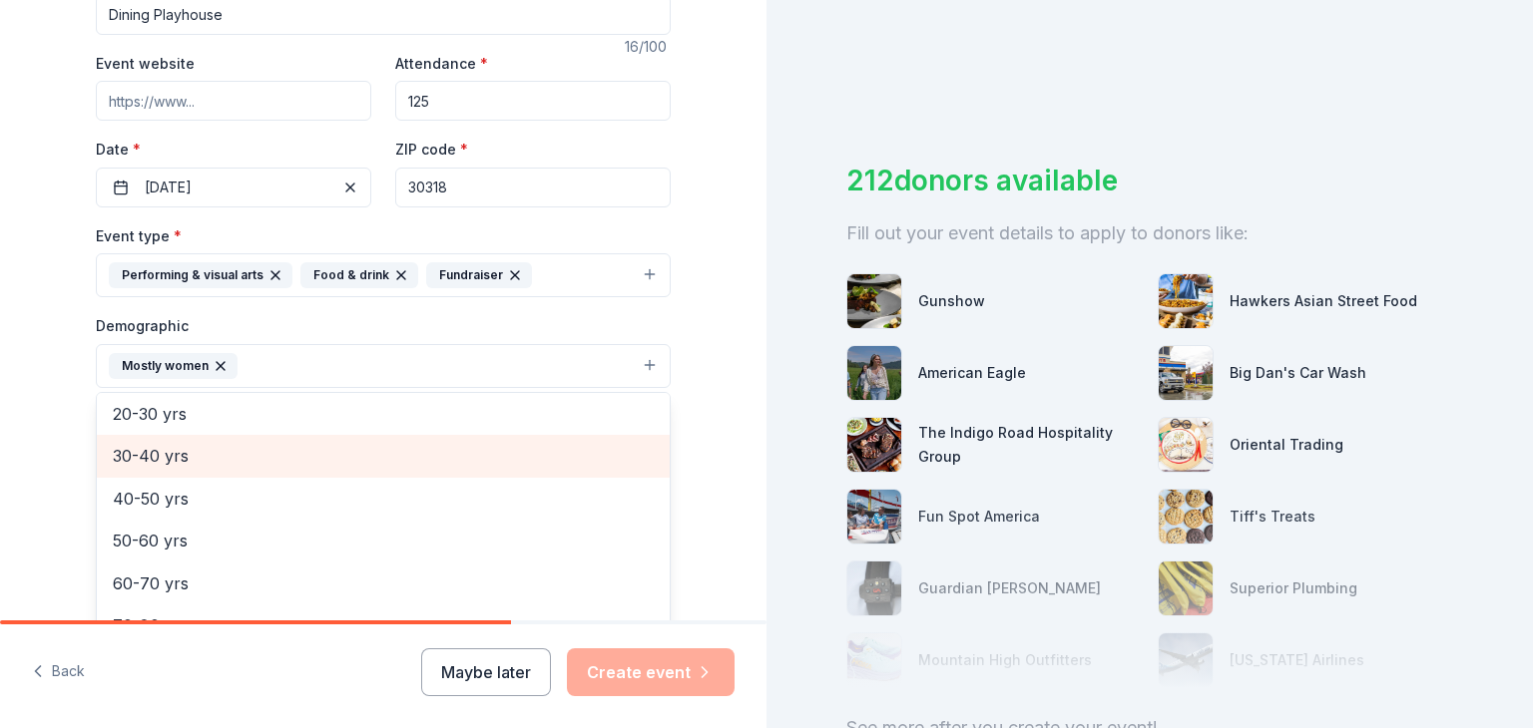
click at [144, 449] on span "30-40 yrs" at bounding box center [383, 456] width 541 height 26
click at [147, 452] on span "40-50 yrs" at bounding box center [383, 456] width 541 height 26
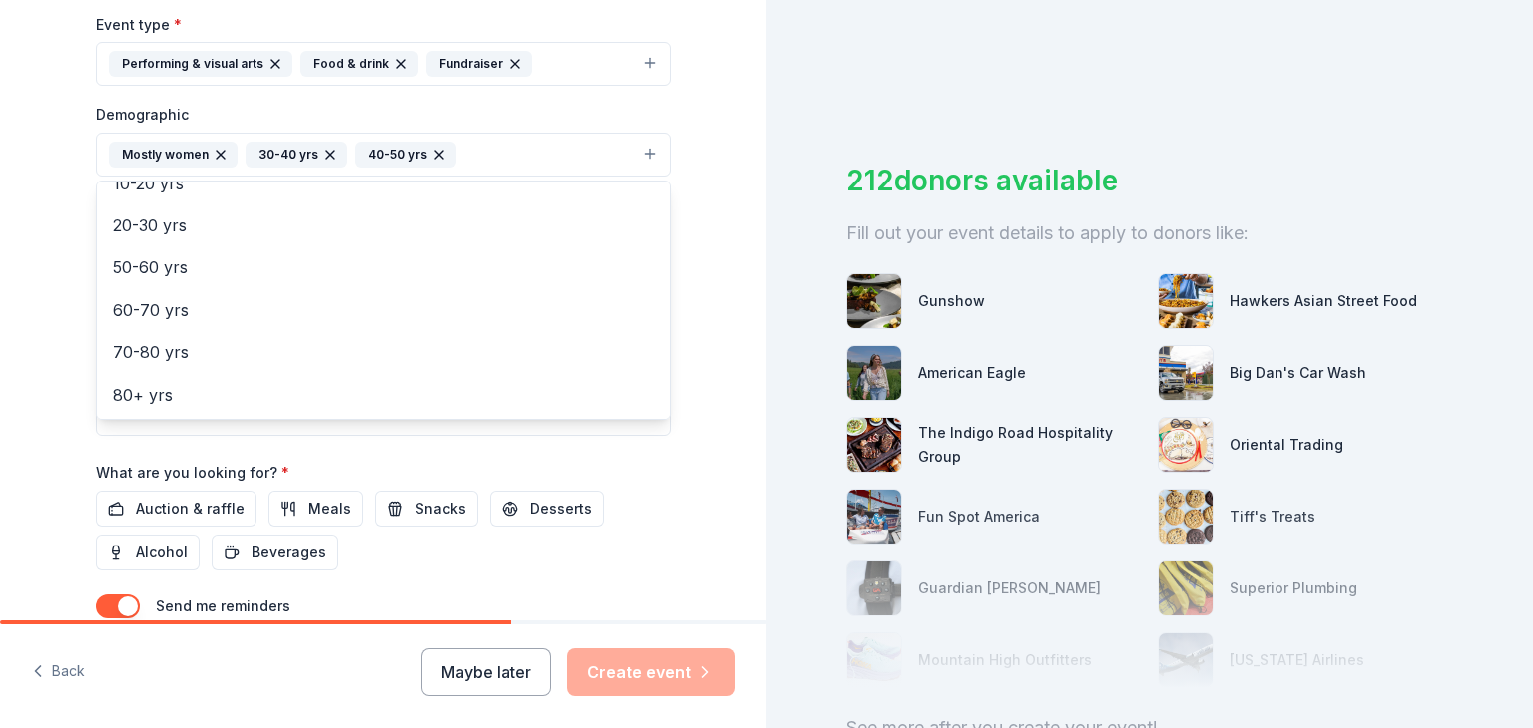
scroll to position [710, 0]
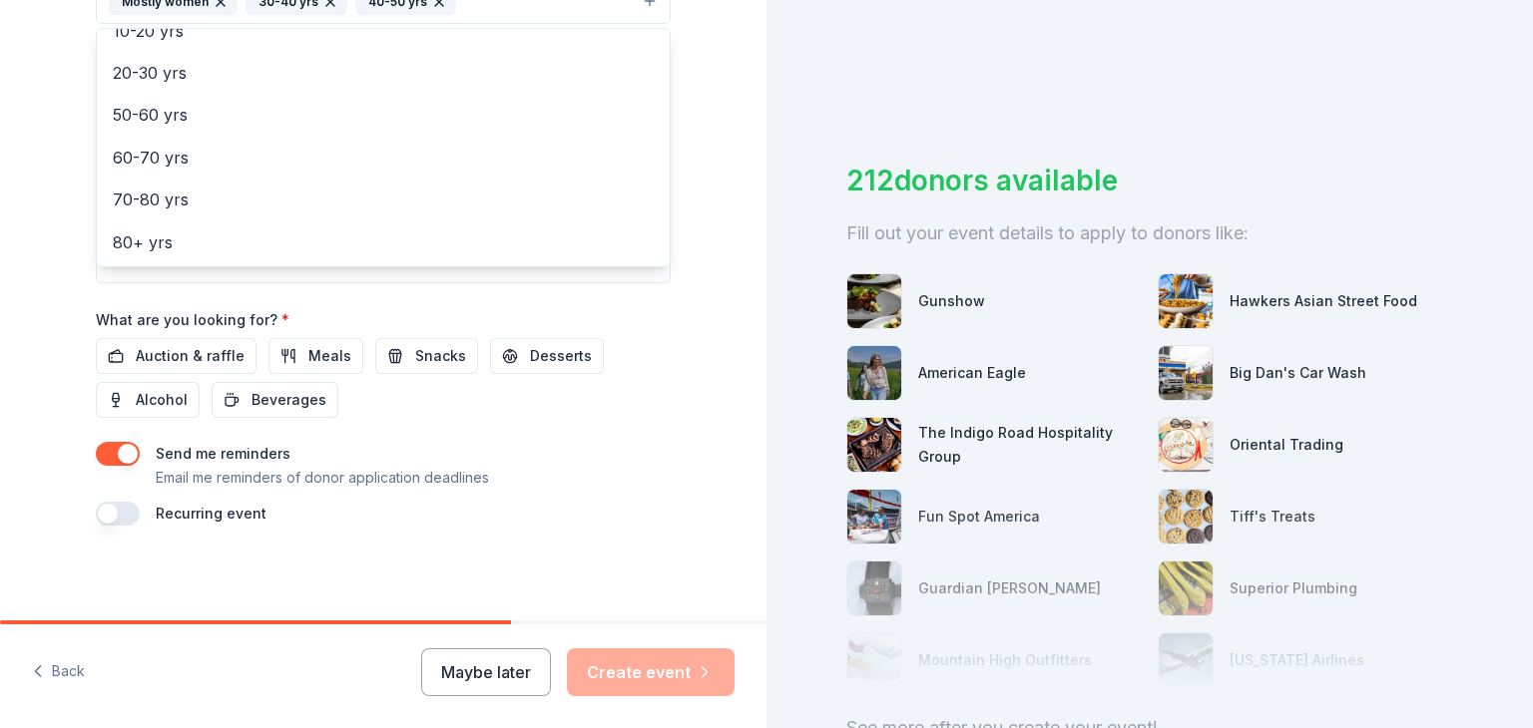
click at [164, 353] on div "Event name * Dining Playhouse 16 /100 Event website Attendance * 125 Date * [DA…" at bounding box center [383, 63] width 575 height 926
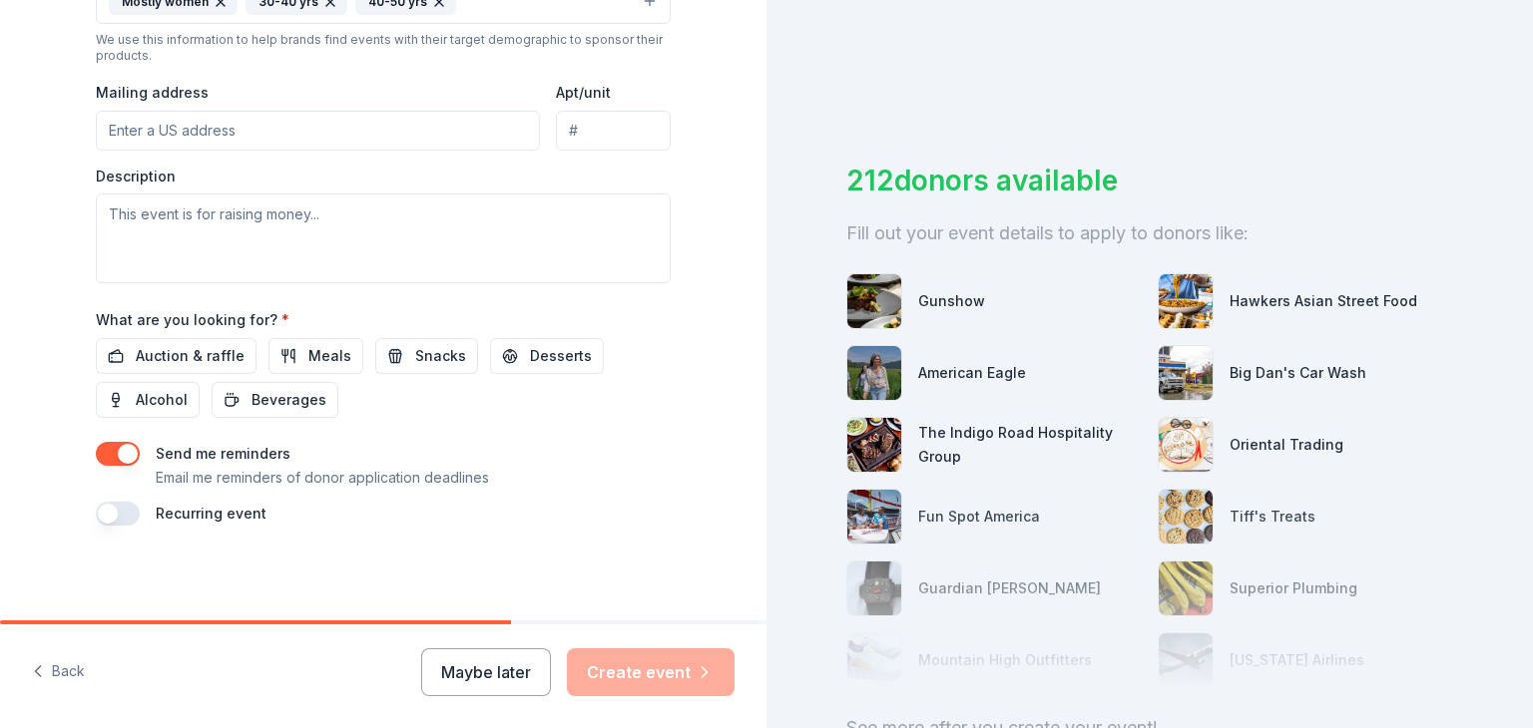
scroll to position [690, 0]
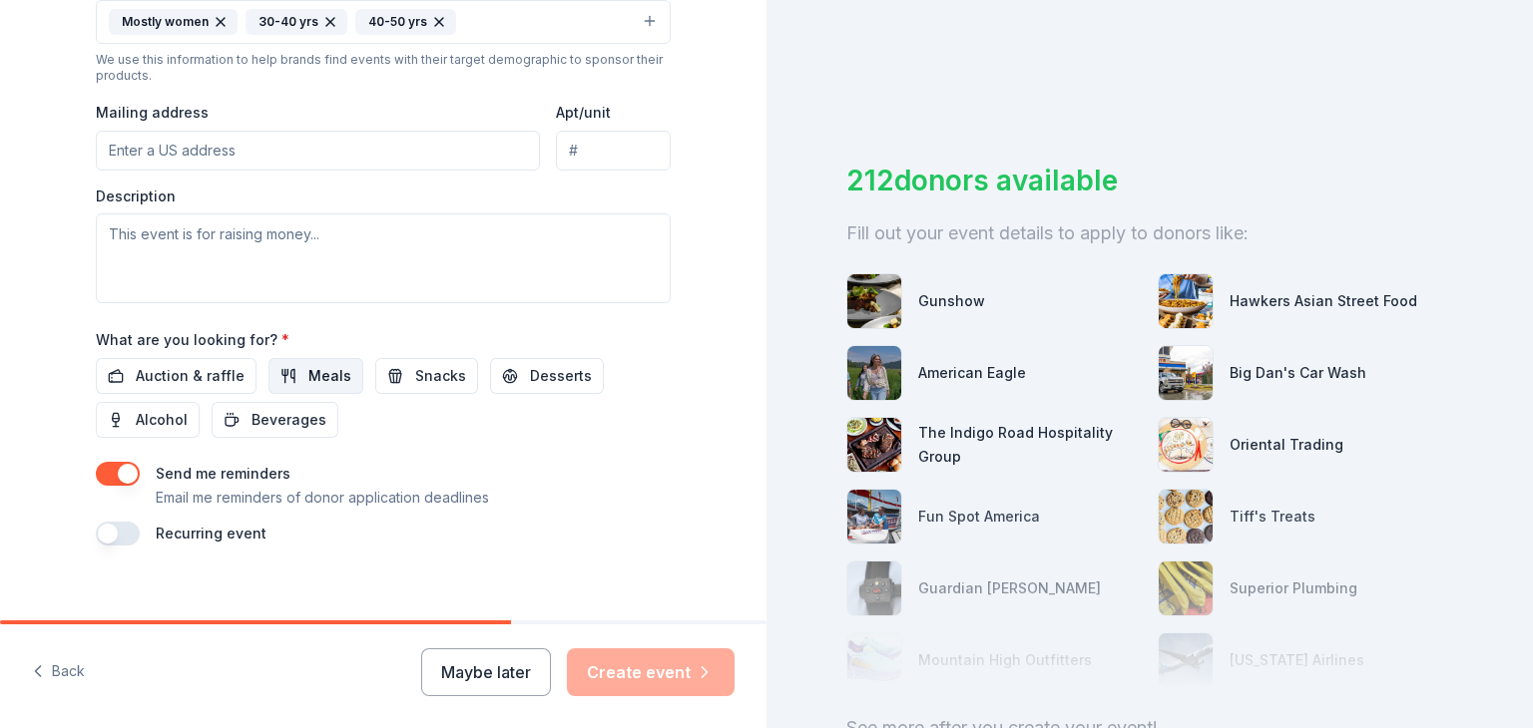
click at [274, 372] on button "Meals" at bounding box center [315, 376] width 95 height 36
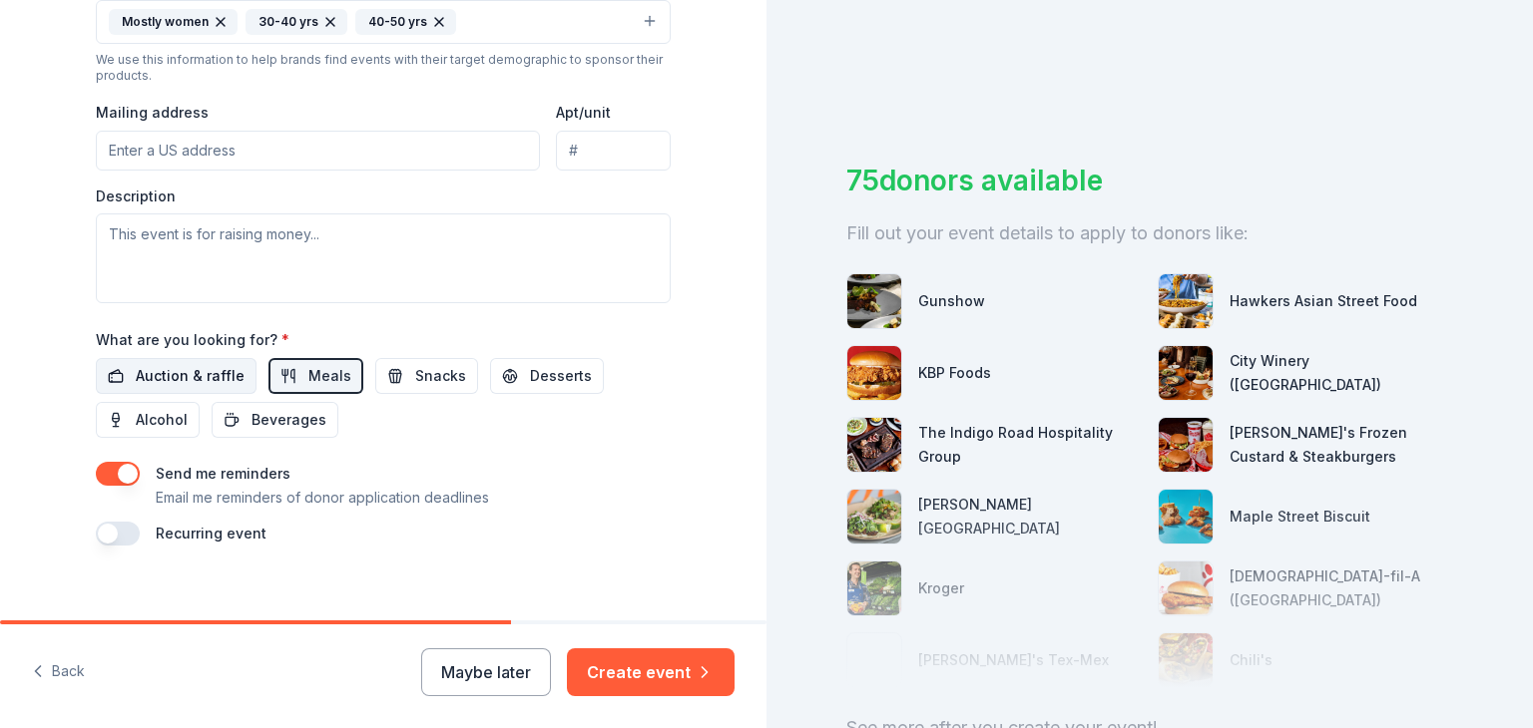
click at [180, 375] on span "Auction & raffle" at bounding box center [190, 376] width 109 height 24
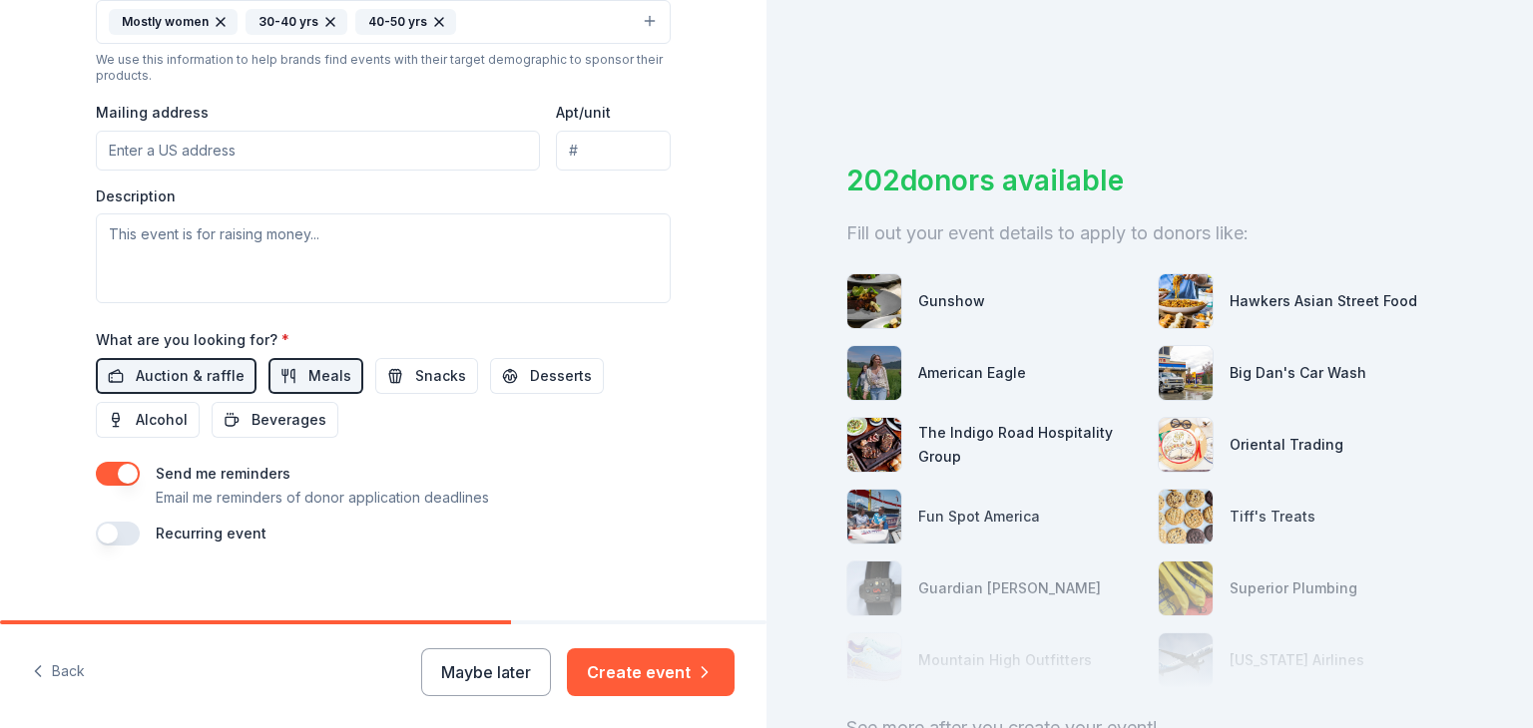
click at [122, 533] on button "button" at bounding box center [118, 534] width 44 height 24
click at [258, 599] on button "[DATE]" at bounding box center [207, 594] width 103 height 40
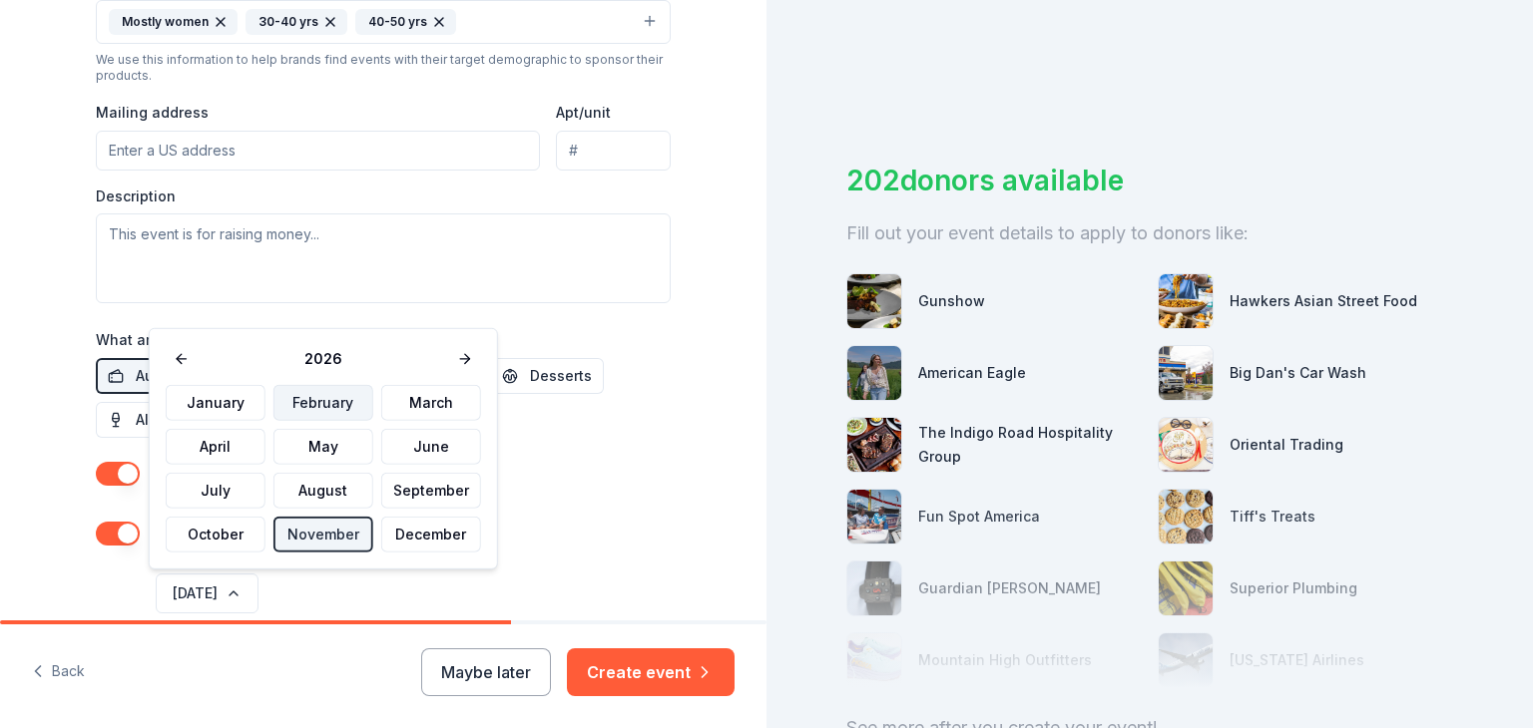
click at [307, 397] on button "February" at bounding box center [323, 403] width 100 height 36
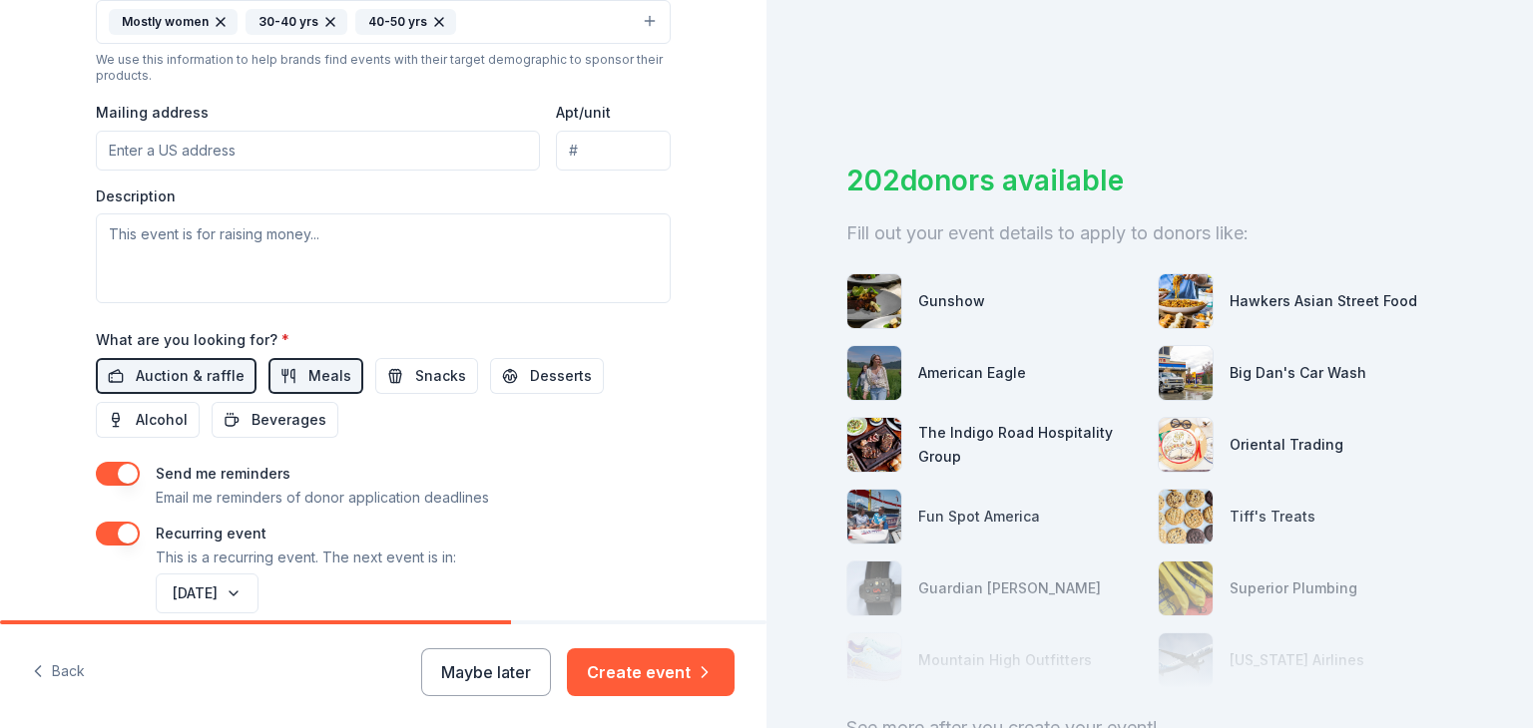
scroll to position [782, 0]
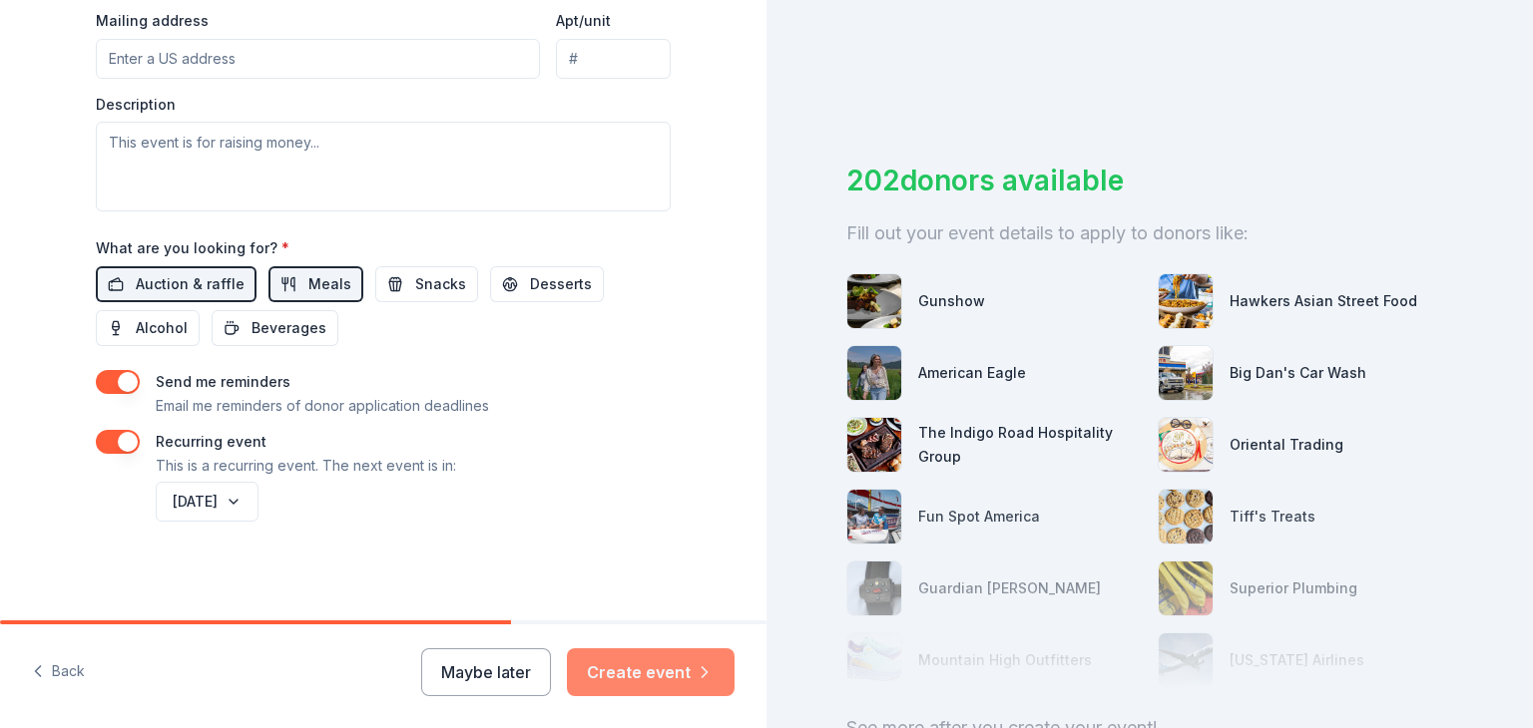
click at [663, 671] on button "Create event" at bounding box center [651, 673] width 168 height 48
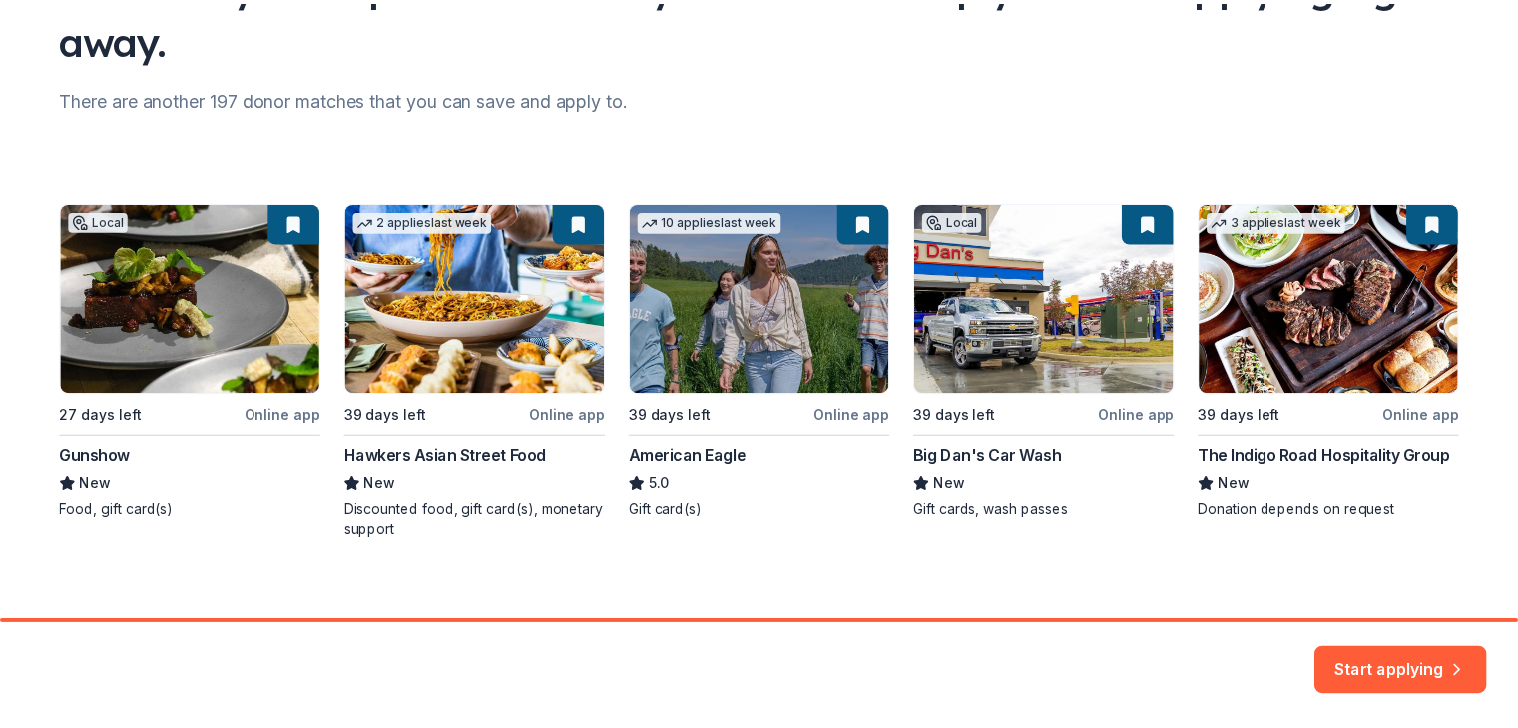
scroll to position [219, 0]
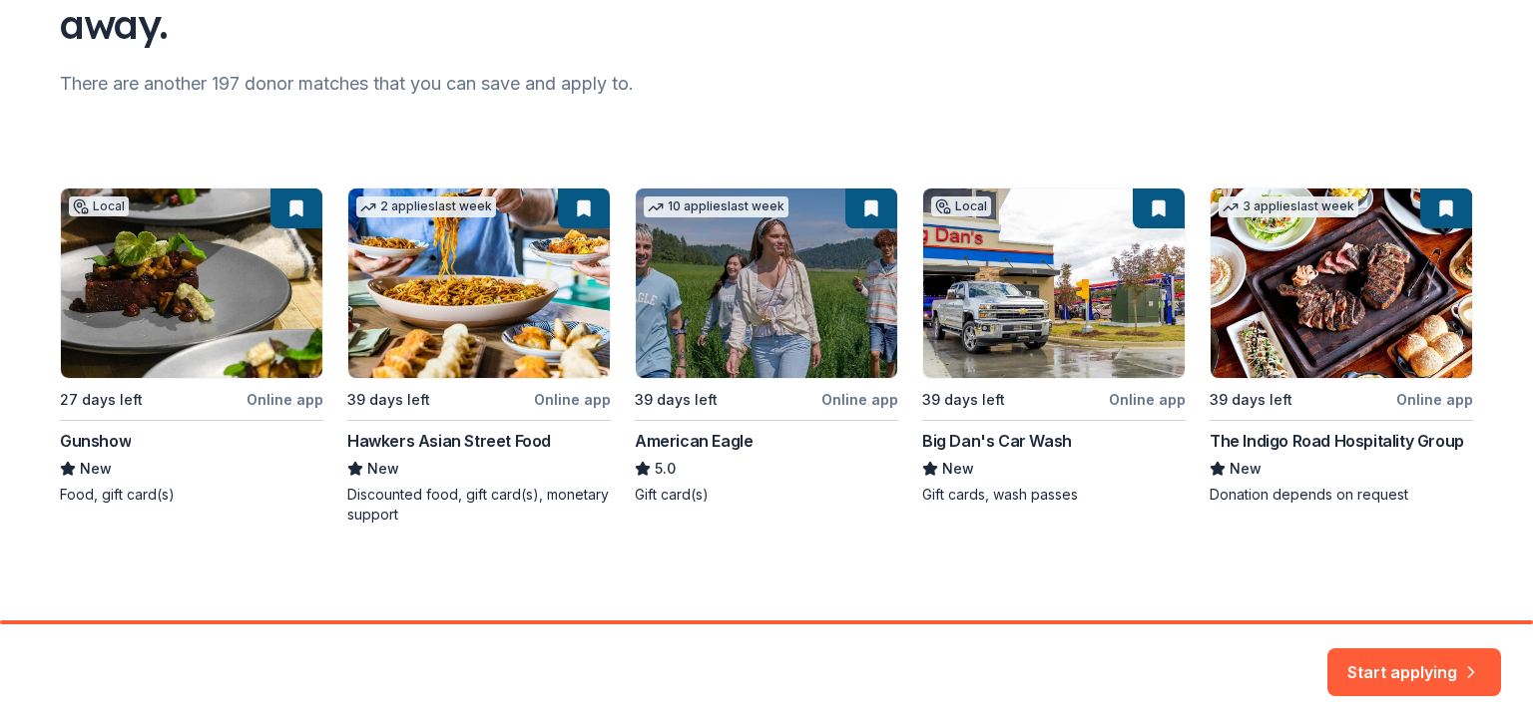
click at [1377, 303] on div "Local 27 days left Online app Gunshow New Food, gift card(s) 2 applies last wee…" at bounding box center [766, 356] width 1413 height 337
click at [1413, 656] on button "Start applying" at bounding box center [1414, 661] width 174 height 48
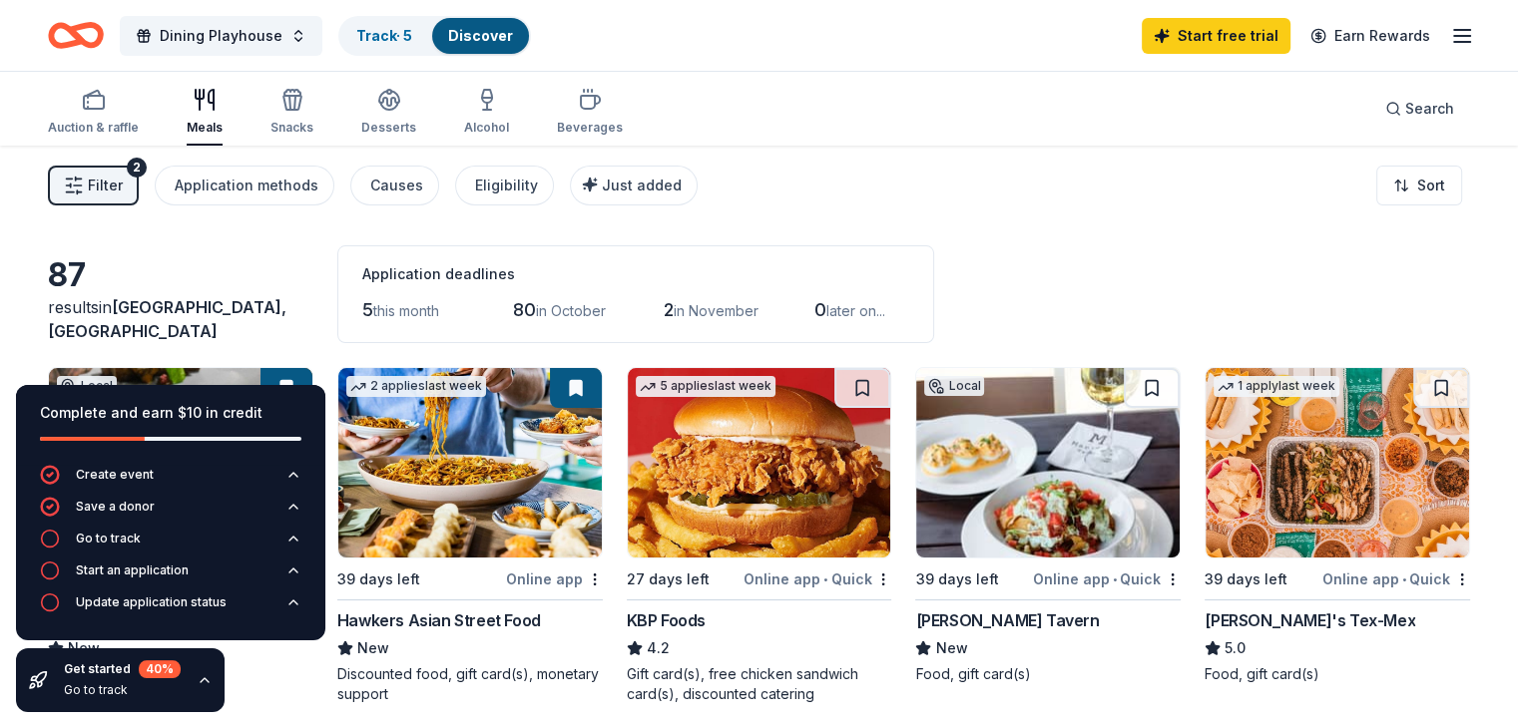
click at [200, 672] on icon "button" at bounding box center [205, 680] width 16 height 16
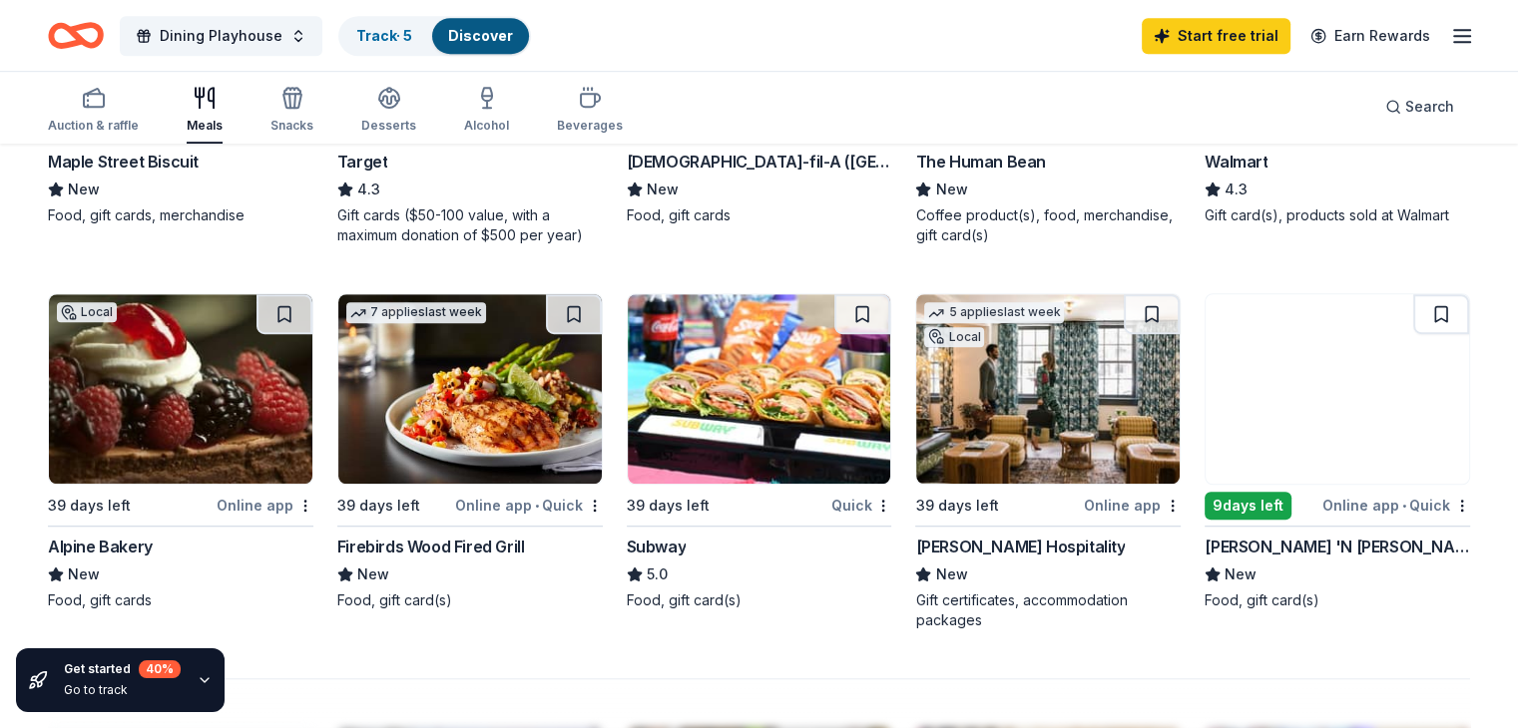
scroll to position [1245, 0]
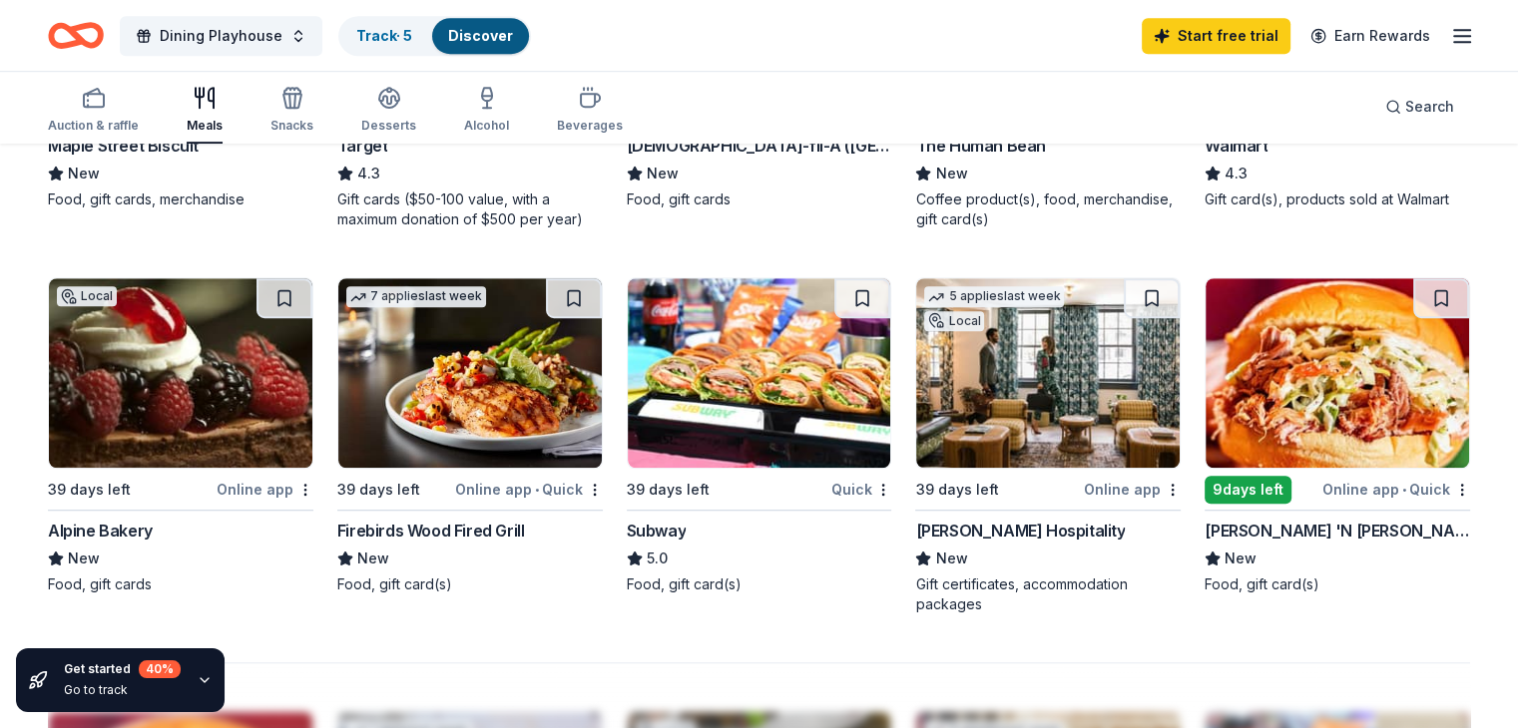
click at [978, 359] on img at bounding box center [1047, 373] width 263 height 190
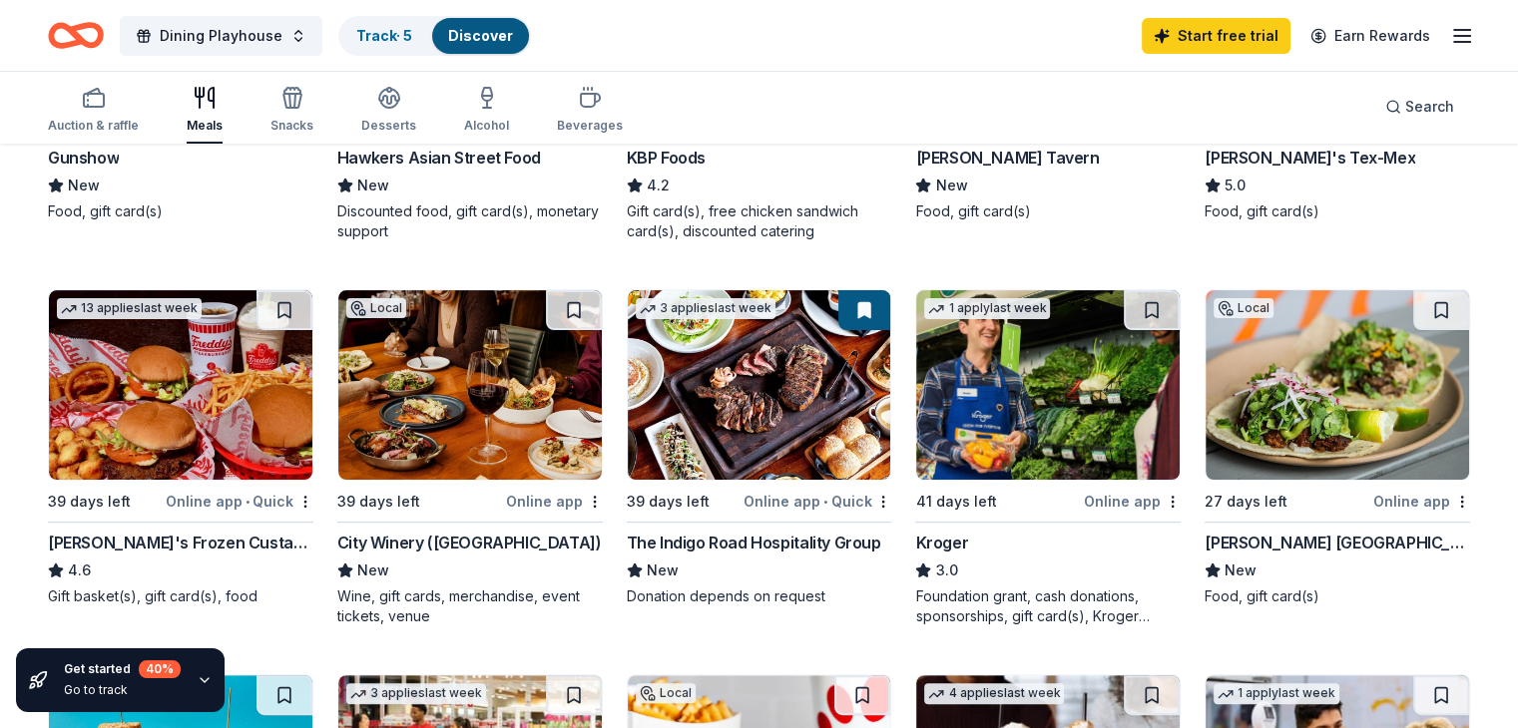
scroll to position [458, 0]
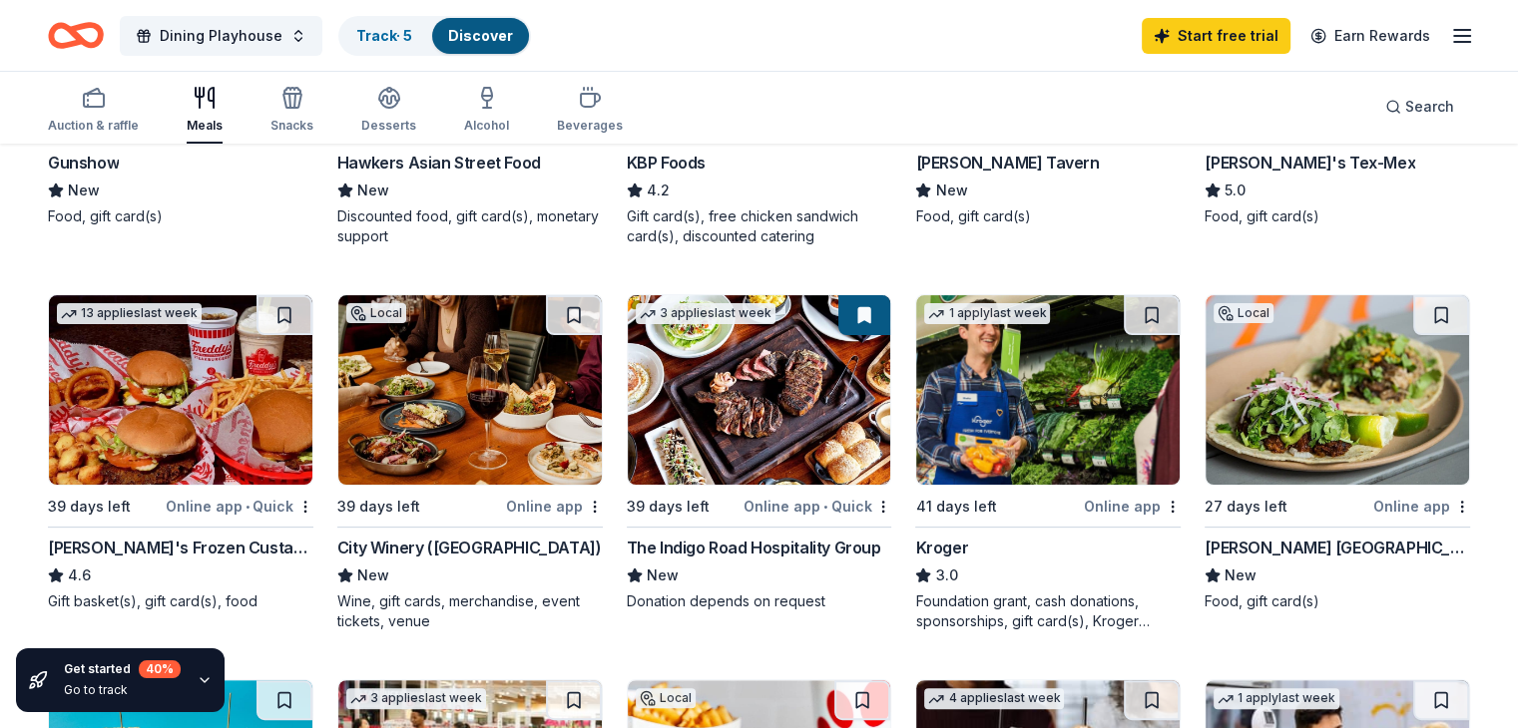
click at [734, 382] on img at bounding box center [759, 390] width 263 height 190
click at [477, 413] on img at bounding box center [469, 390] width 263 height 190
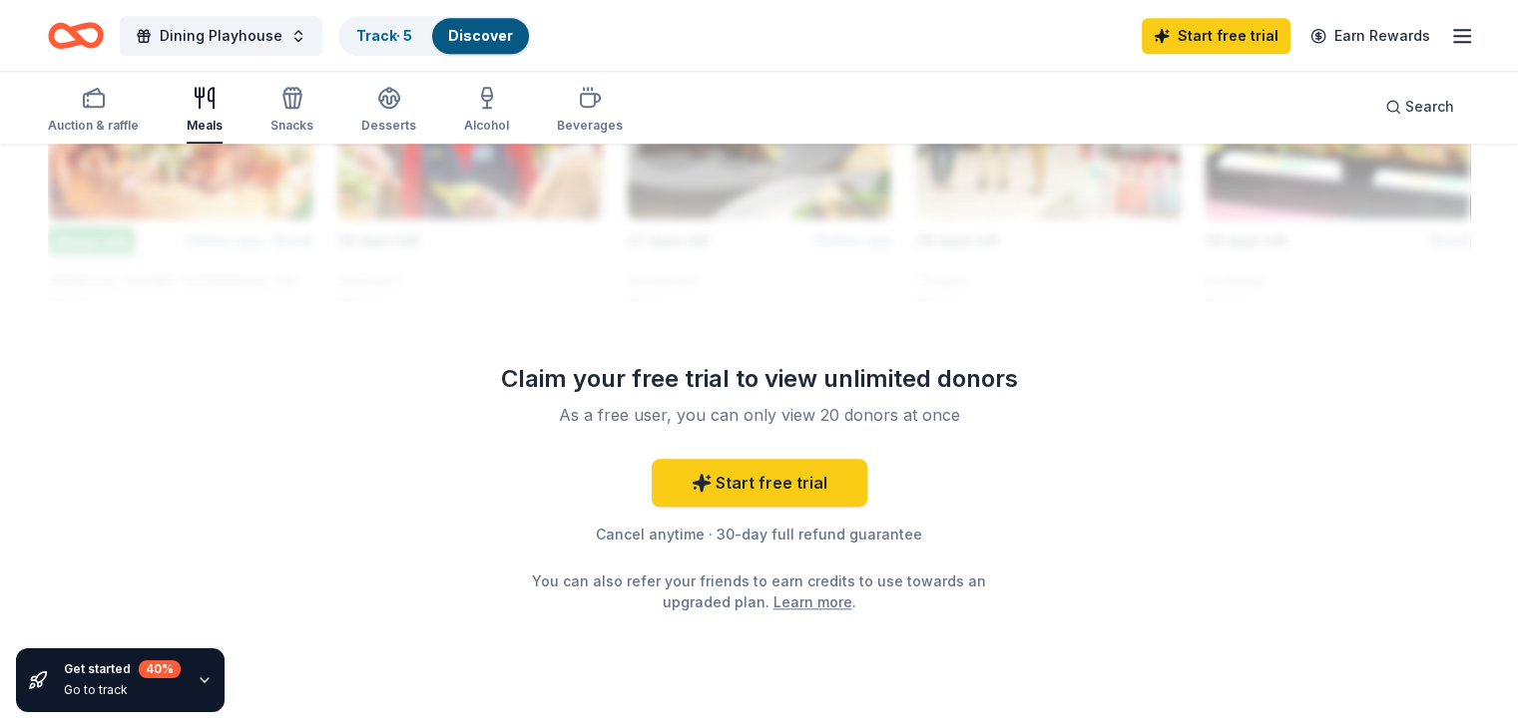
scroll to position [1978, 0]
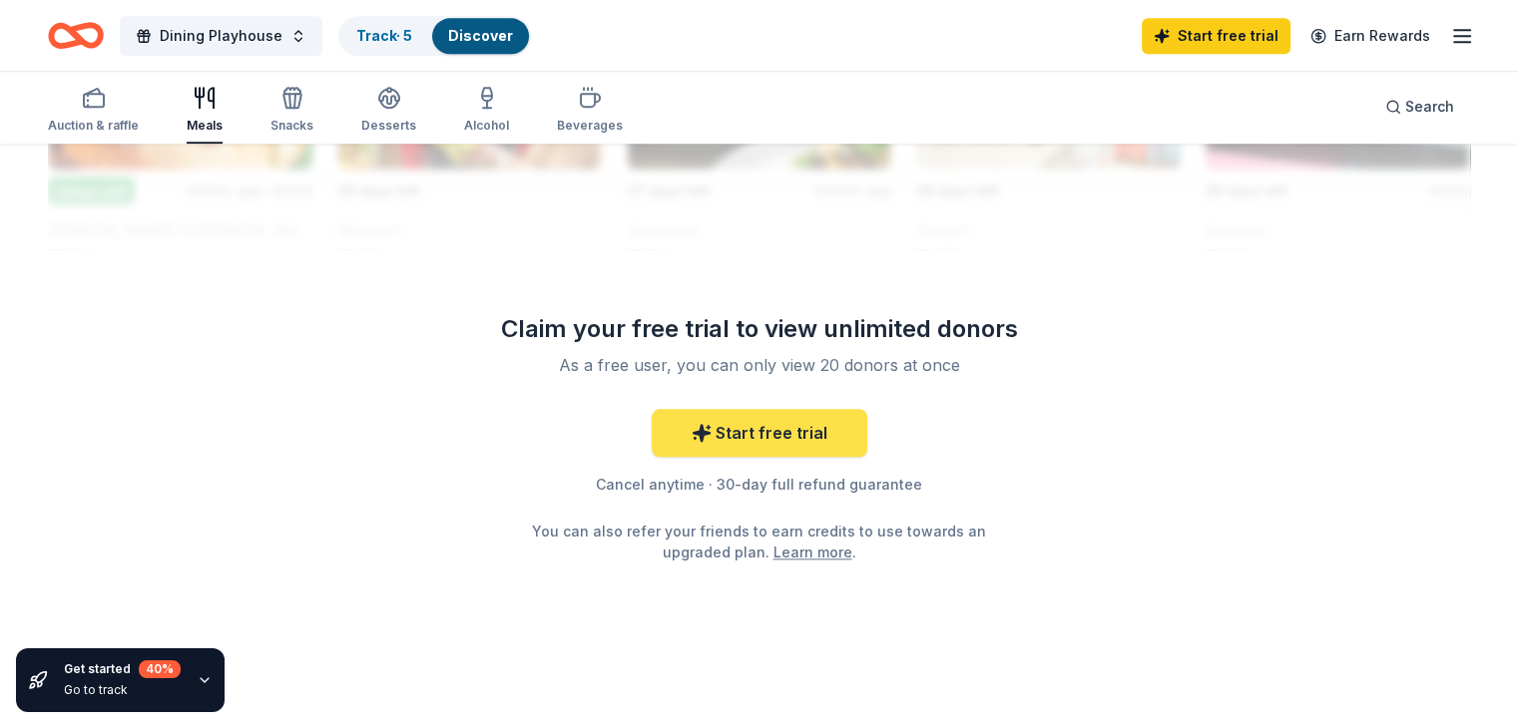
click at [758, 426] on link "Start free trial" at bounding box center [760, 433] width 216 height 48
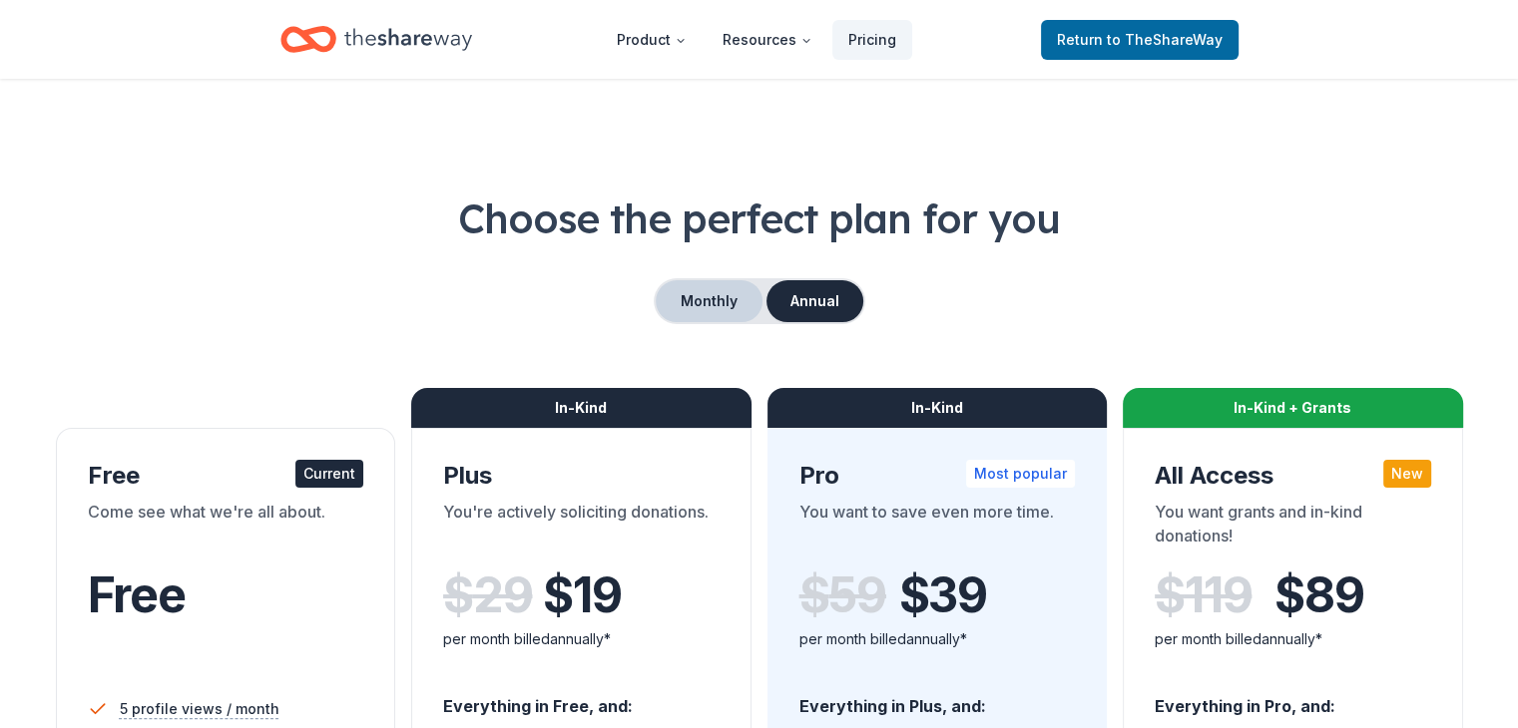
click at [706, 296] on button "Monthly" at bounding box center [709, 301] width 107 height 42
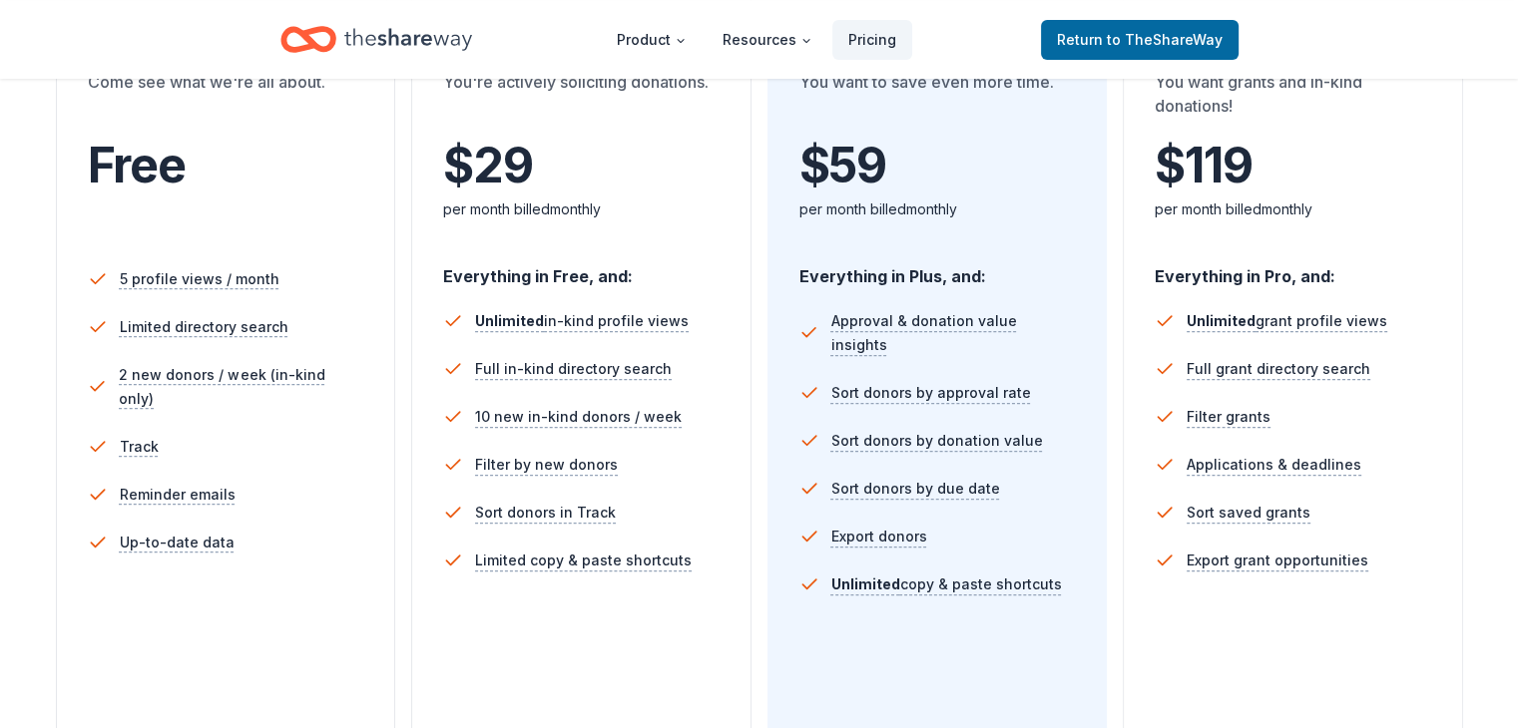
scroll to position [452, 0]
